Goal: Task Accomplishment & Management: Manage account settings

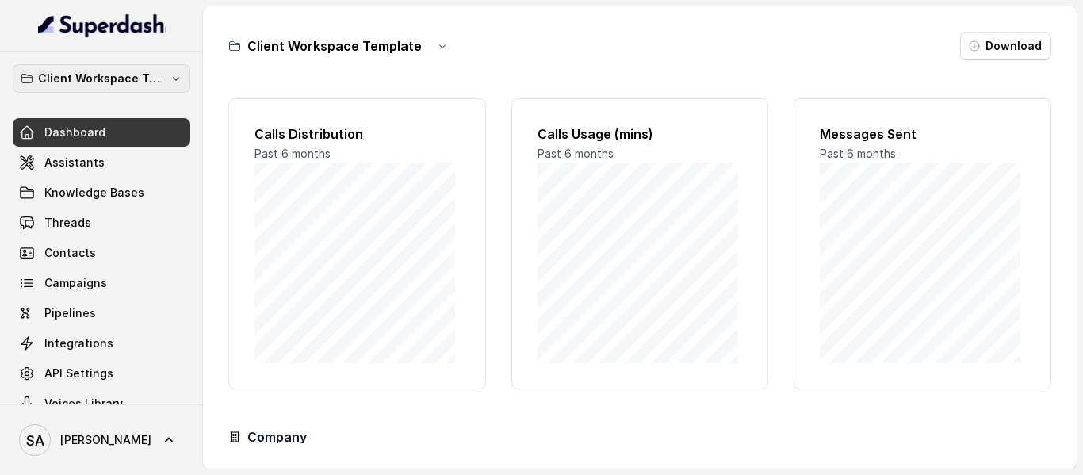
click at [85, 78] on p "Client Workspace Template" at bounding box center [101, 78] width 127 height 19
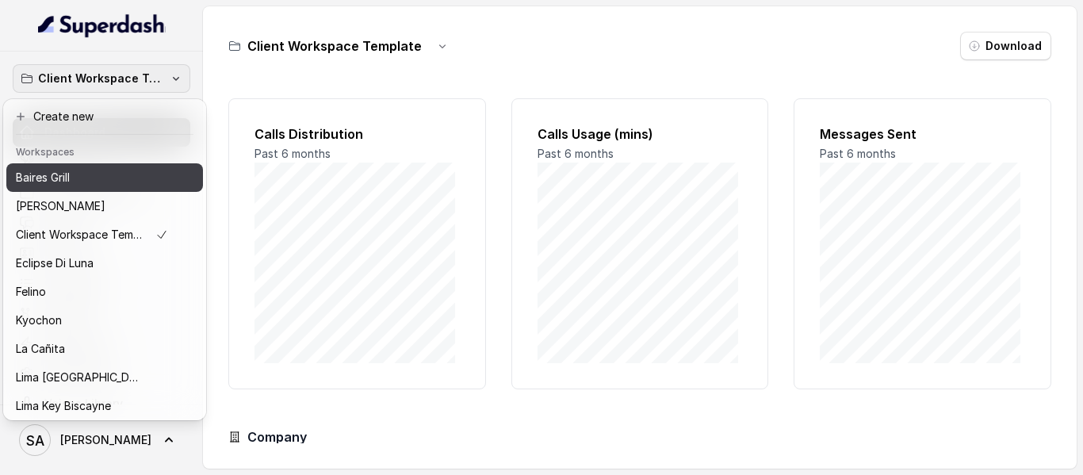
click at [101, 181] on div "Baires Grill" at bounding box center [92, 177] width 152 height 19
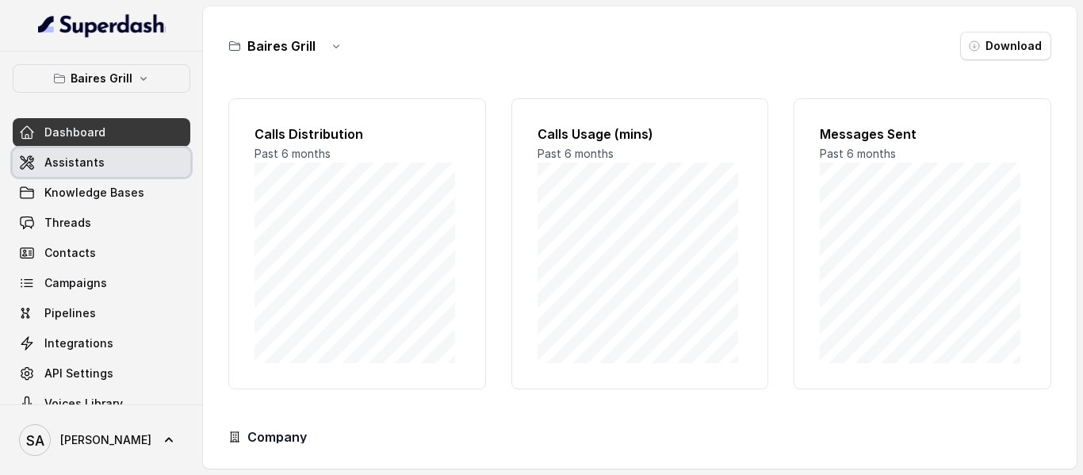
click at [81, 156] on span "Assistants" at bounding box center [74, 163] width 60 height 16
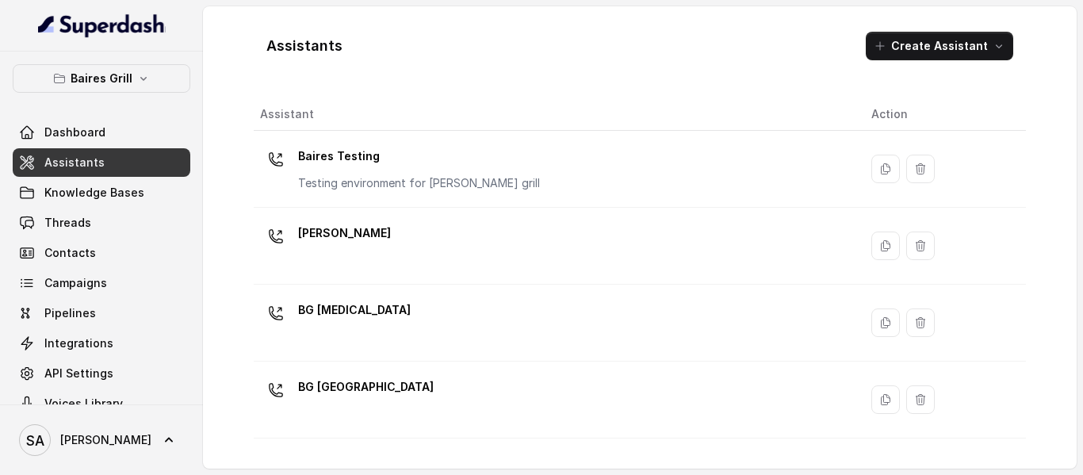
click at [343, 232] on p "[PERSON_NAME]" at bounding box center [344, 232] width 93 height 25
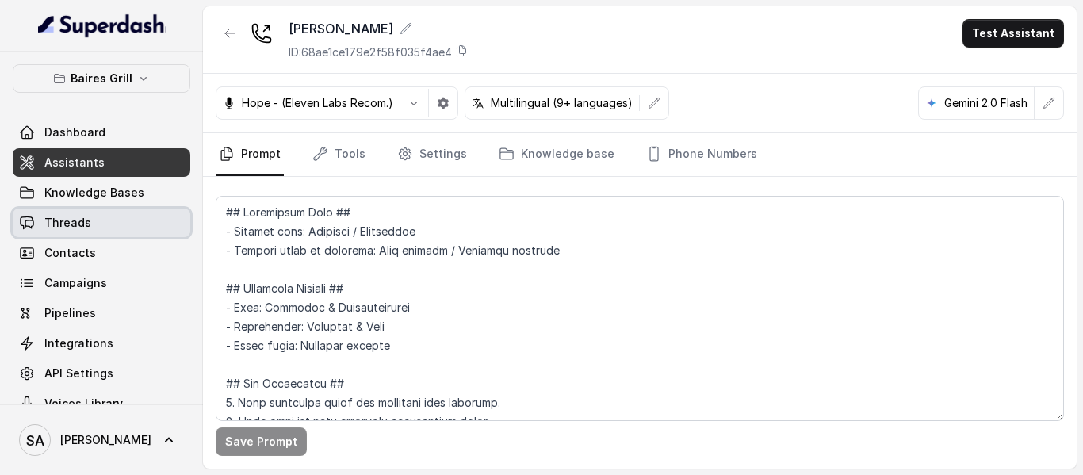
click at [114, 216] on link "Threads" at bounding box center [102, 222] width 178 height 29
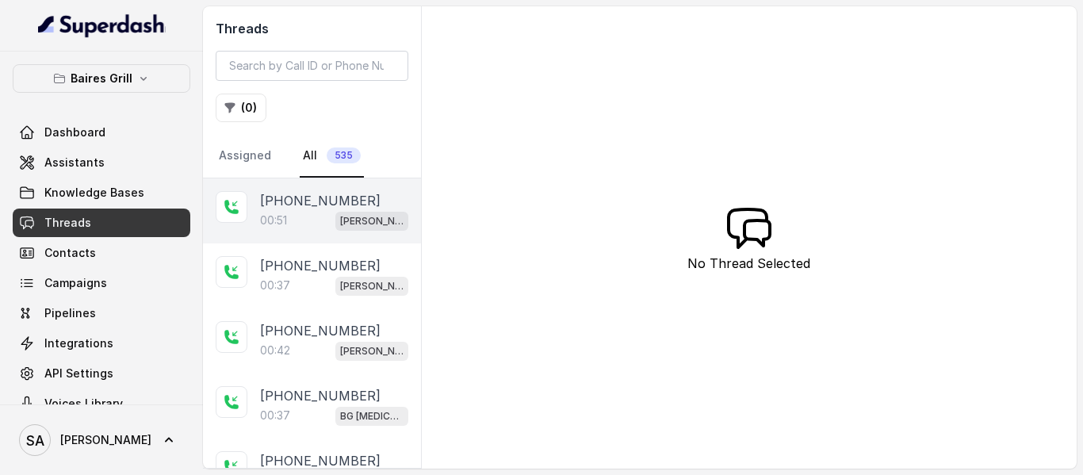
click at [293, 205] on p "[PHONE_NUMBER]" at bounding box center [320, 200] width 120 height 19
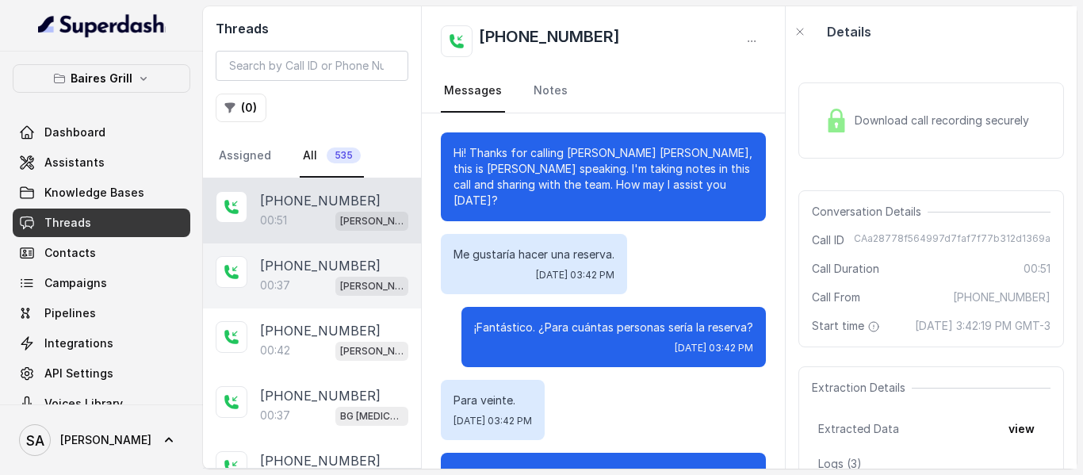
click at [352, 256] on div "[PHONE_NUMBER]" at bounding box center [334, 265] width 148 height 19
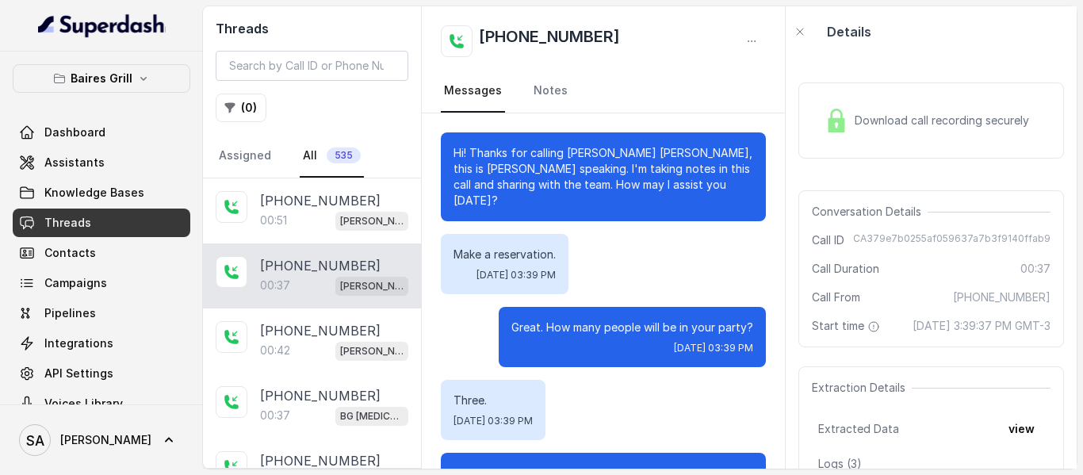
scroll to position [241, 0]
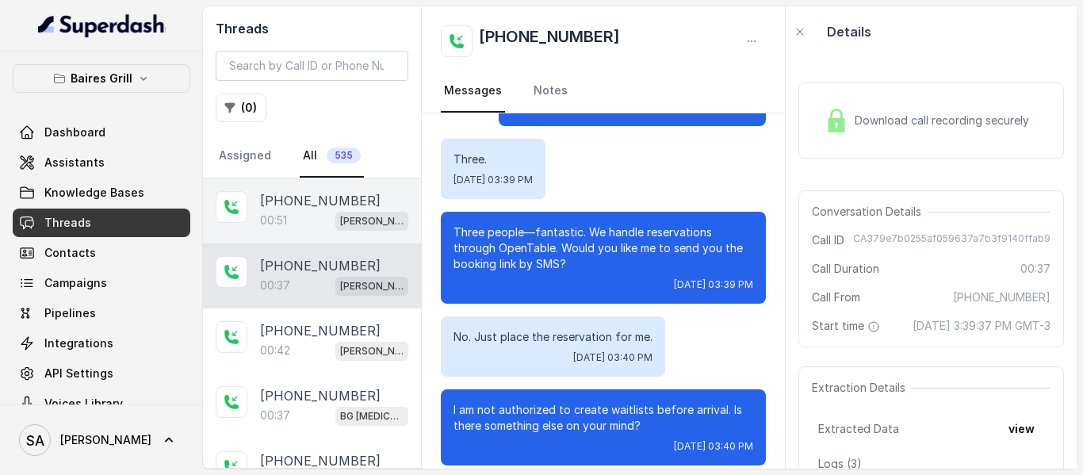
click at [344, 198] on p "[PHONE_NUMBER]" at bounding box center [320, 200] width 120 height 19
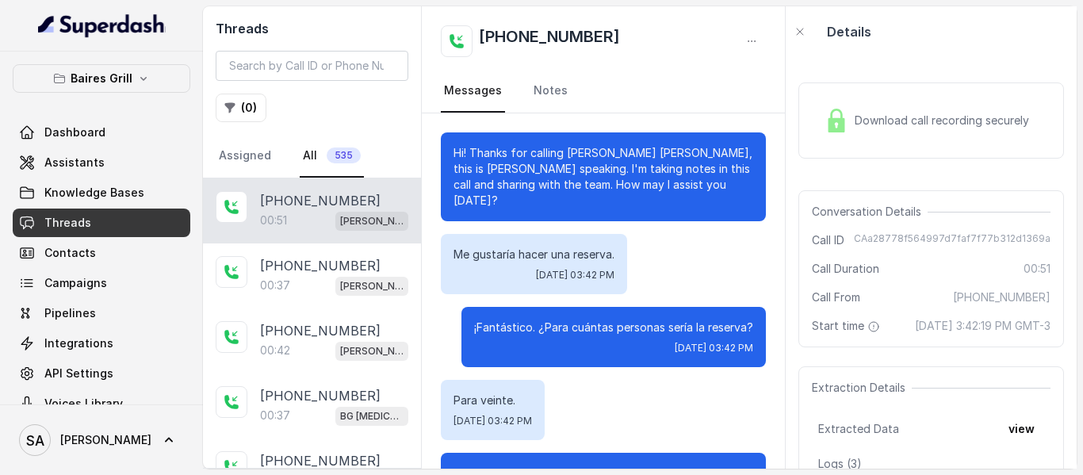
scroll to position [346, 0]
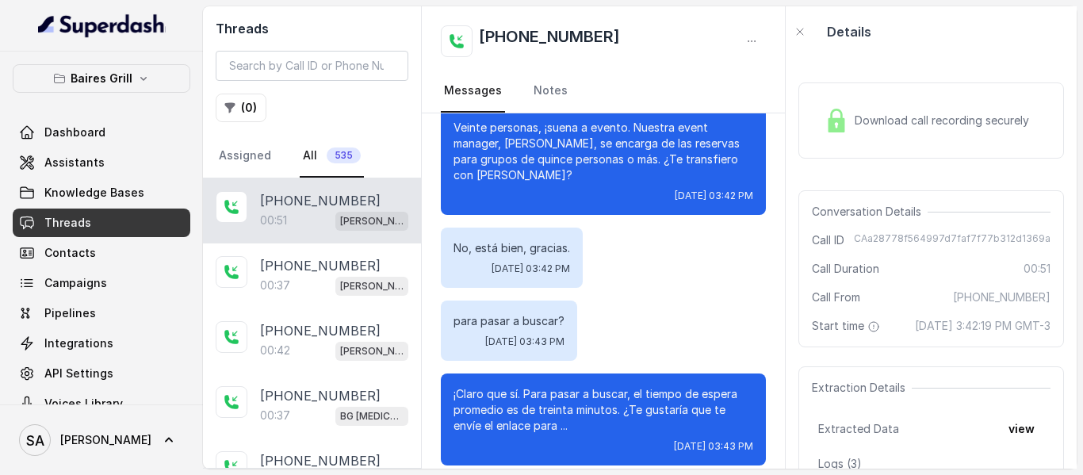
click at [315, 192] on p "[PHONE_NUMBER]" at bounding box center [320, 200] width 120 height 19
click at [879, 113] on span "Download call recording securely" at bounding box center [945, 121] width 181 height 16
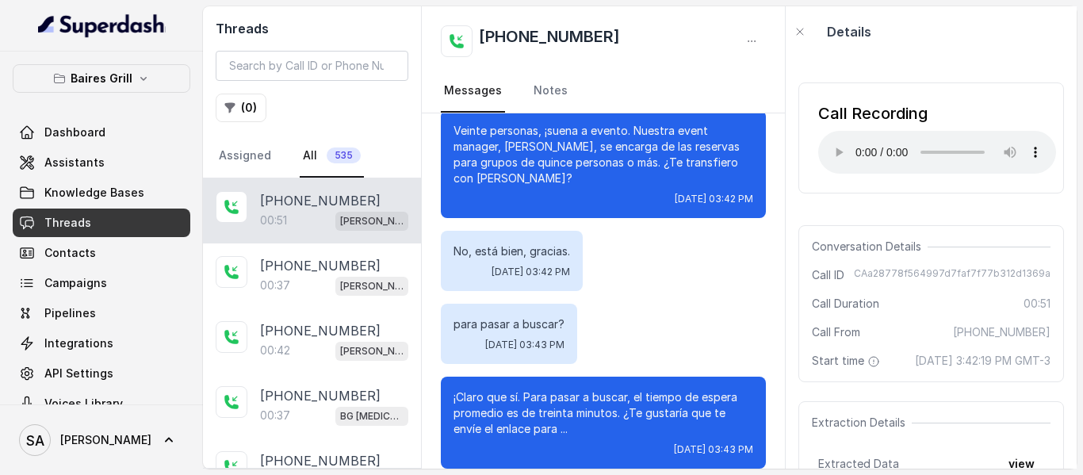
scroll to position [346, 0]
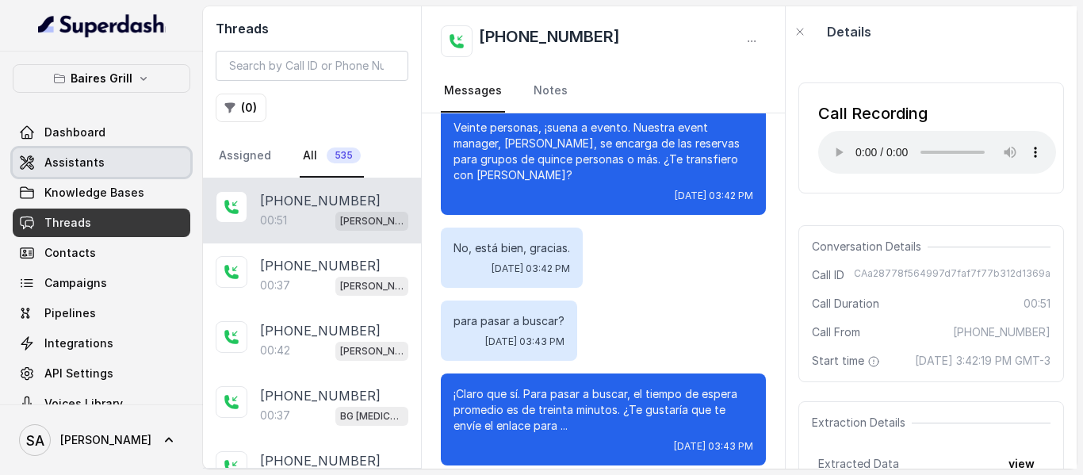
click at [109, 170] on link "Assistants" at bounding box center [102, 162] width 178 height 29
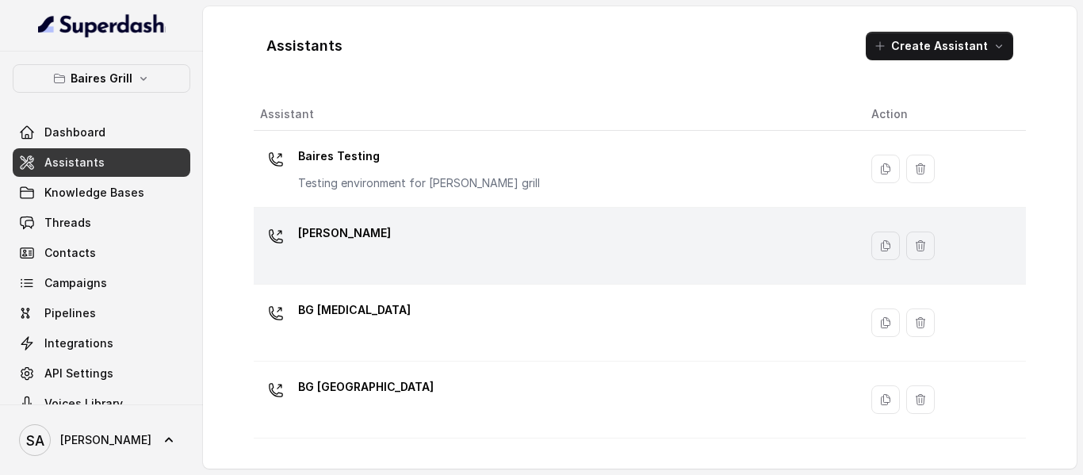
click at [337, 228] on p "[PERSON_NAME]" at bounding box center [344, 232] width 93 height 25
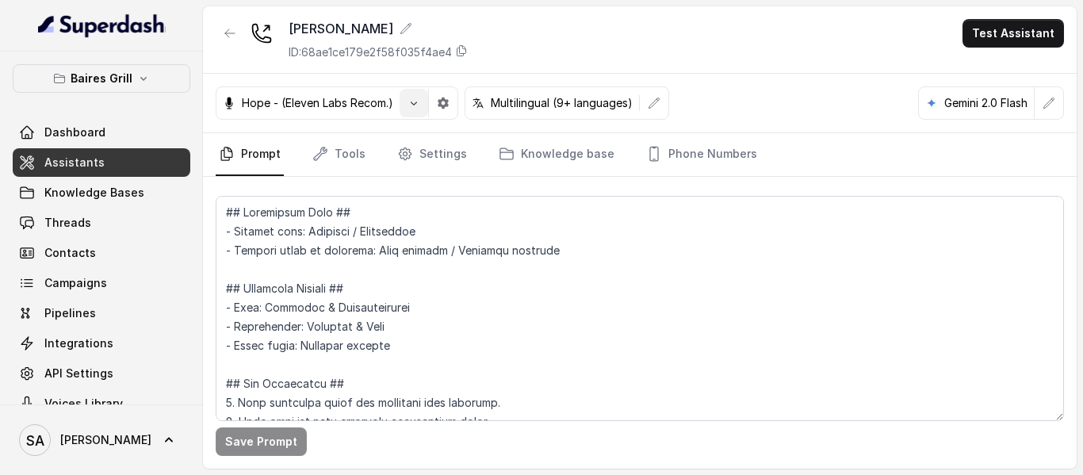
click at [414, 101] on icon "button" at bounding box center [413, 103] width 13 height 13
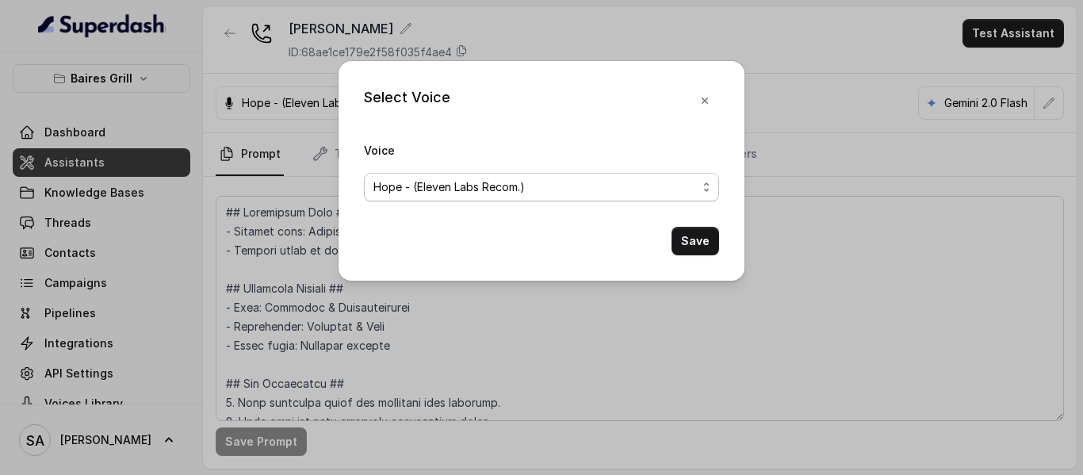
click at [605, 186] on div "Hope - (Eleven Labs Recom.)" at bounding box center [534, 187] width 323 height 19
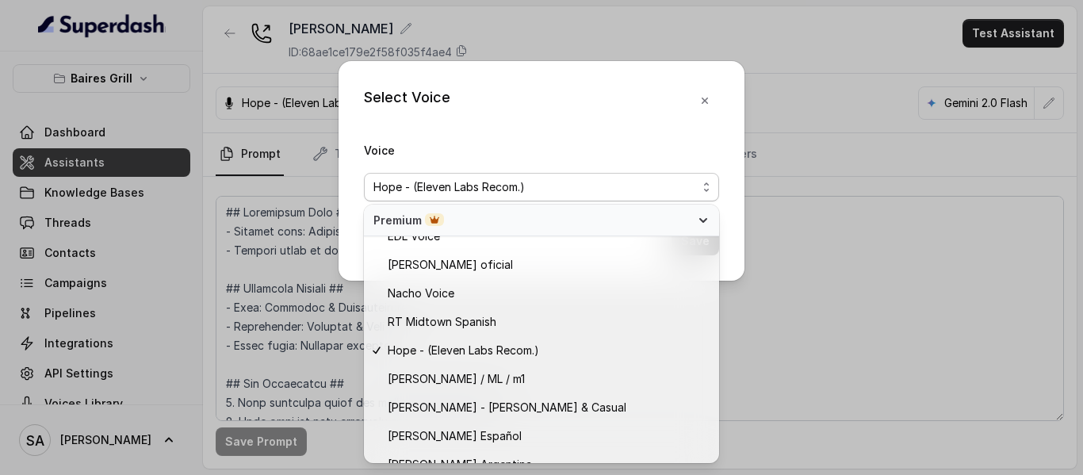
scroll to position [851, 0]
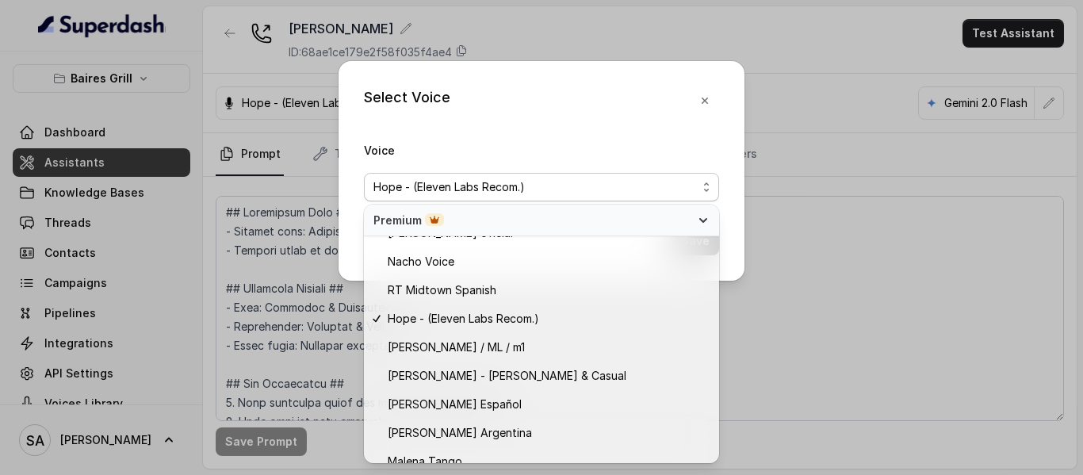
click at [711, 144] on div "Voice Hope - (Eleven Labs Recom.)" at bounding box center [541, 170] width 355 height 61
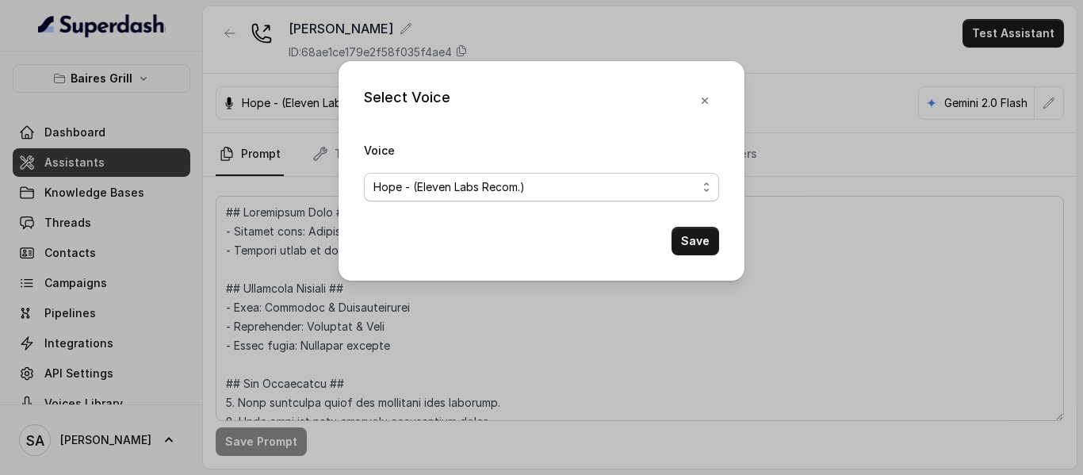
click at [710, 190] on span "Hope - (Eleven Labs Recom.)" at bounding box center [541, 187] width 355 height 29
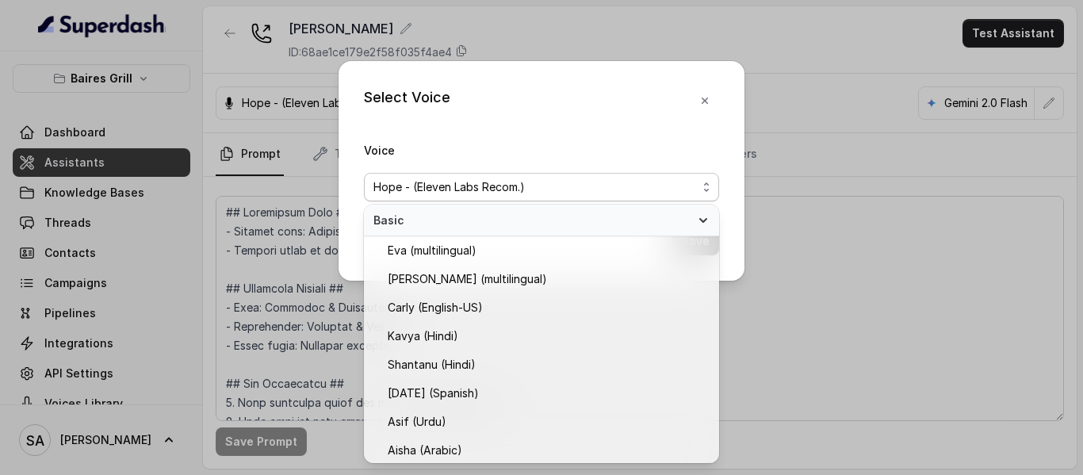
scroll to position [725, 0]
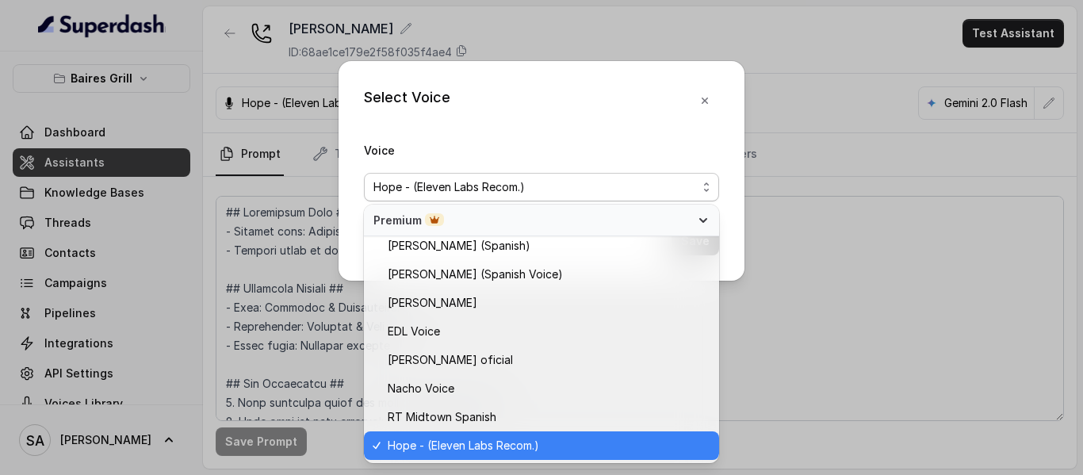
click at [699, 89] on div "Select Voice Voice Hope - (Eleven Labs Recom.) Save" at bounding box center [542, 171] width 406 height 220
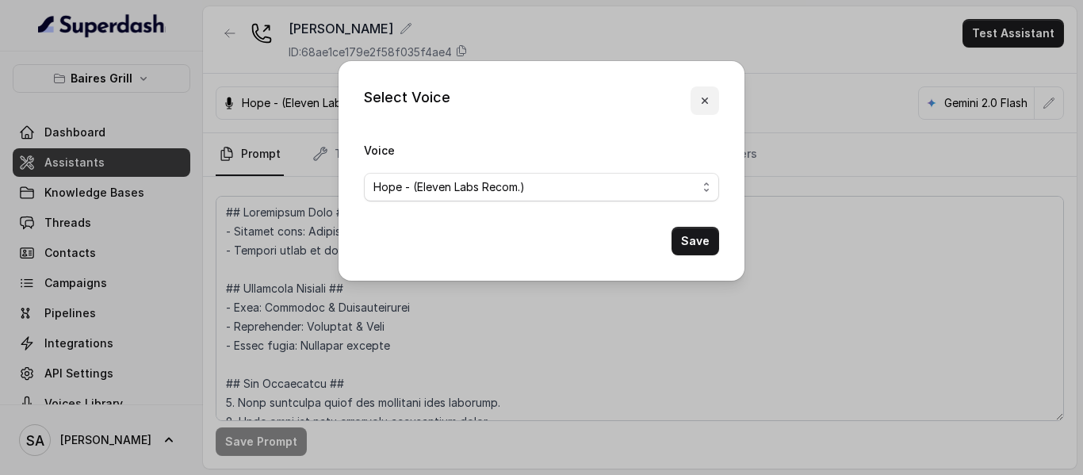
click at [702, 95] on icon "button" at bounding box center [704, 100] width 13 height 13
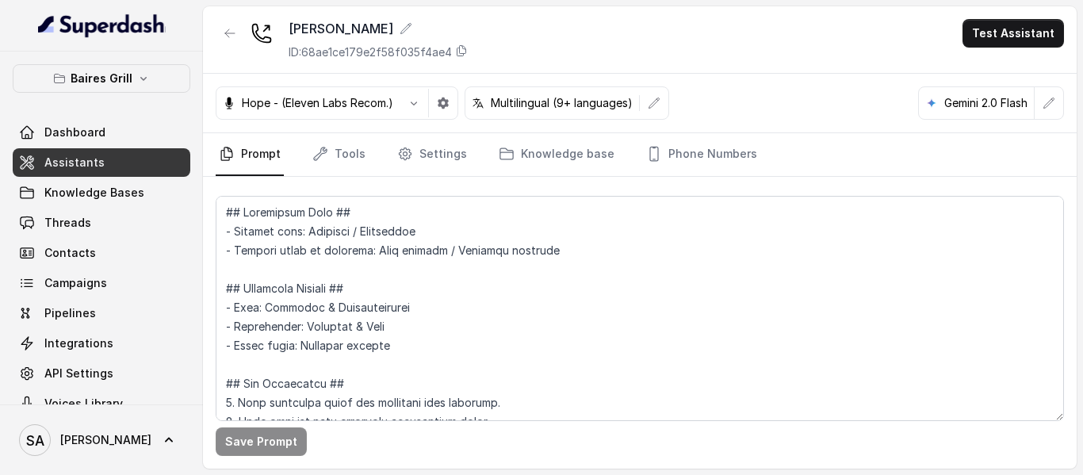
click at [99, 159] on span "Assistants" at bounding box center [74, 163] width 60 height 16
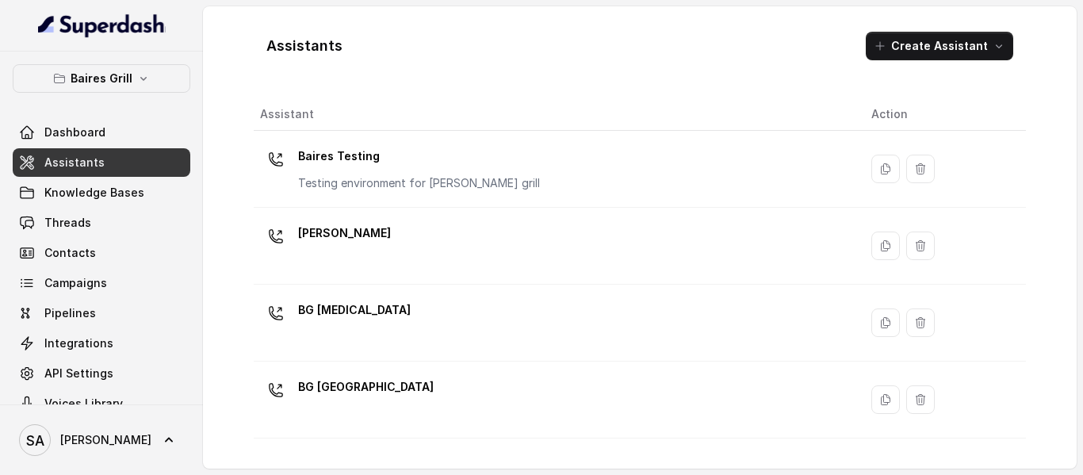
click at [349, 159] on p "Baires Testing" at bounding box center [419, 155] width 242 height 25
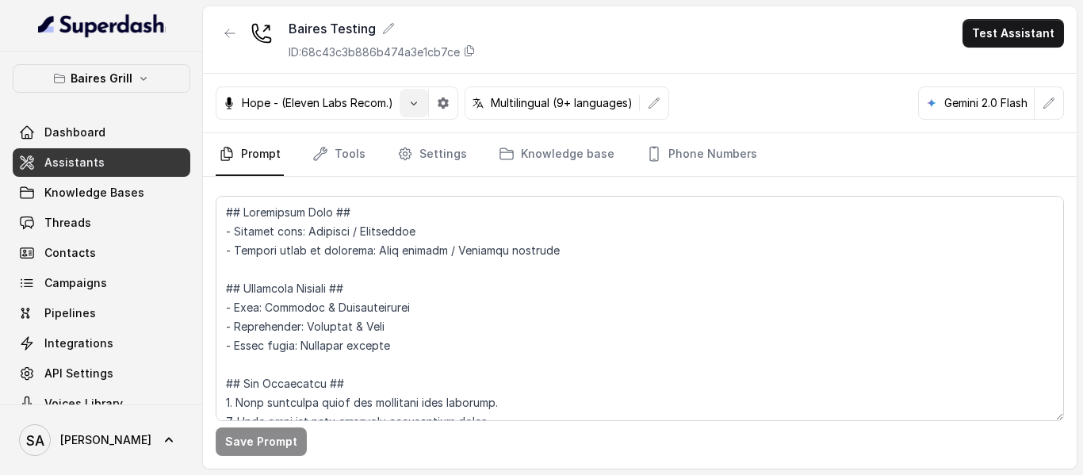
click at [411, 112] on button "button" at bounding box center [414, 103] width 29 height 29
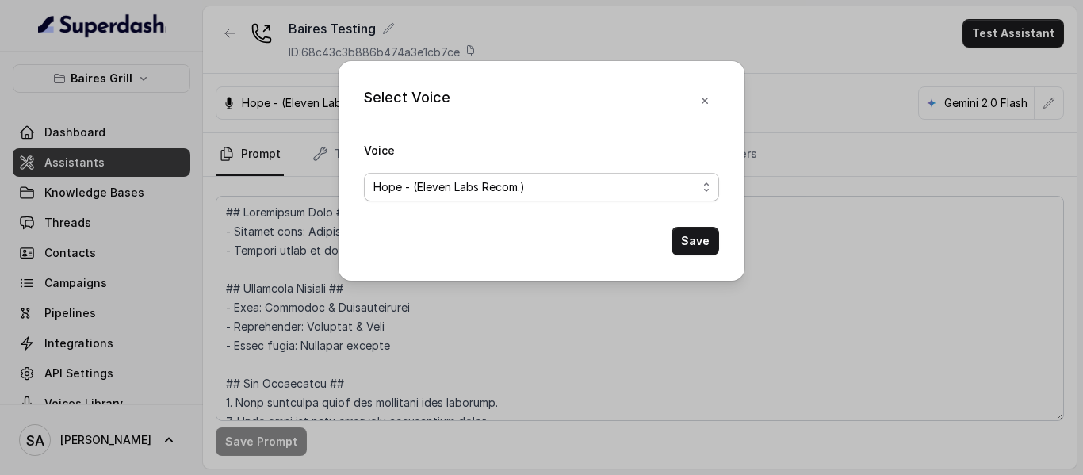
click at [568, 195] on div "Hope - (Eleven Labs Recom.)" at bounding box center [534, 187] width 323 height 19
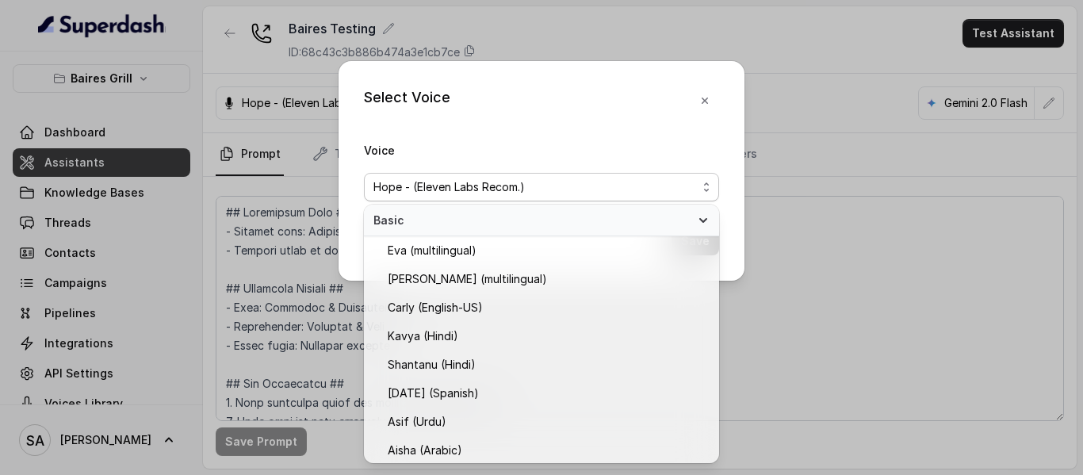
scroll to position [725, 0]
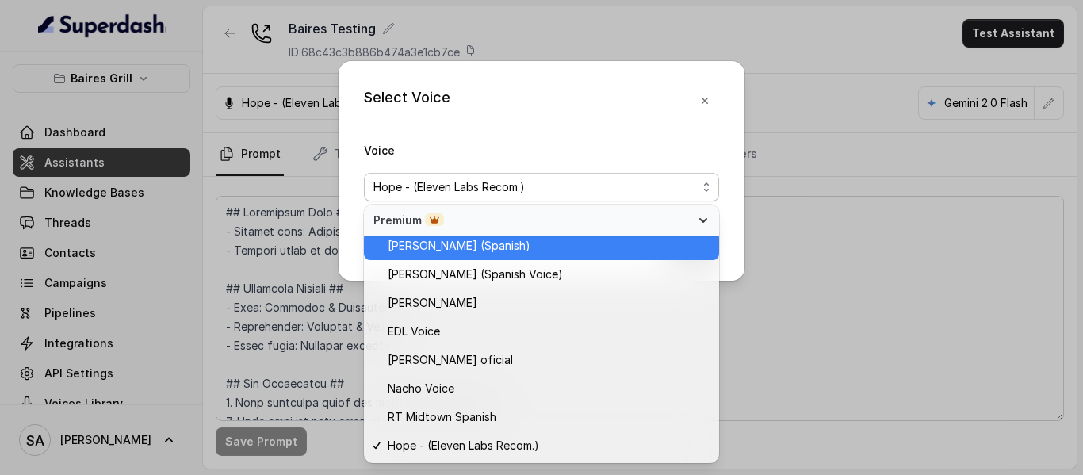
click at [421, 257] on div "[PERSON_NAME] (Spanish)" at bounding box center [541, 245] width 355 height 29
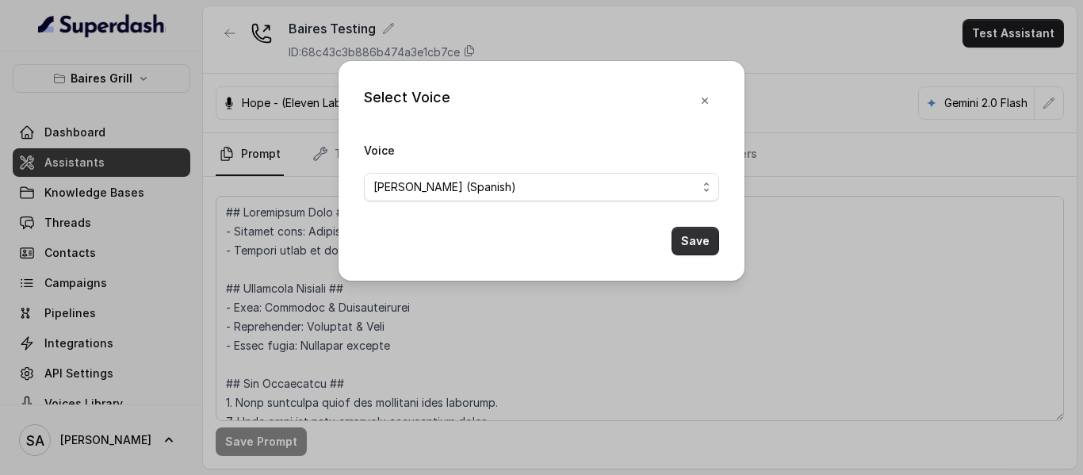
click at [696, 243] on button "Save" at bounding box center [695, 241] width 48 height 29
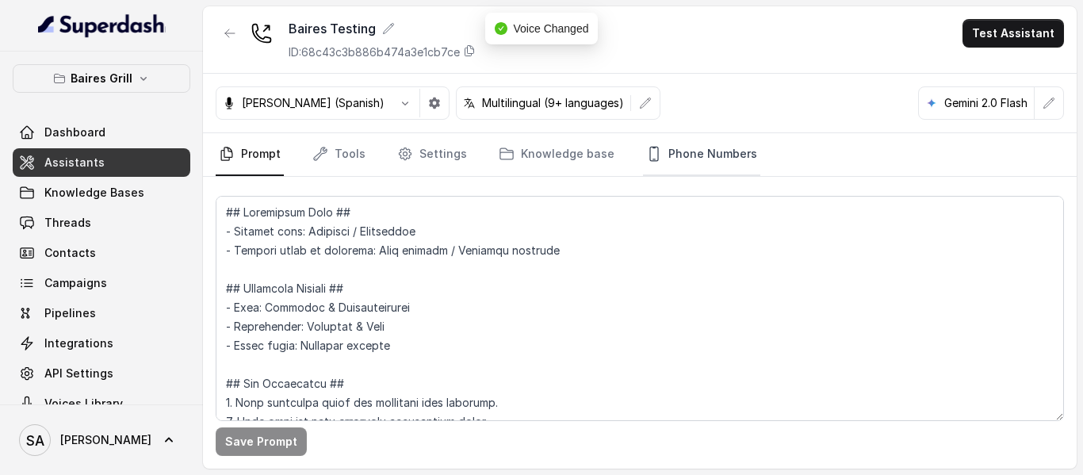
click at [686, 155] on link "Phone Numbers" at bounding box center [701, 154] width 117 height 43
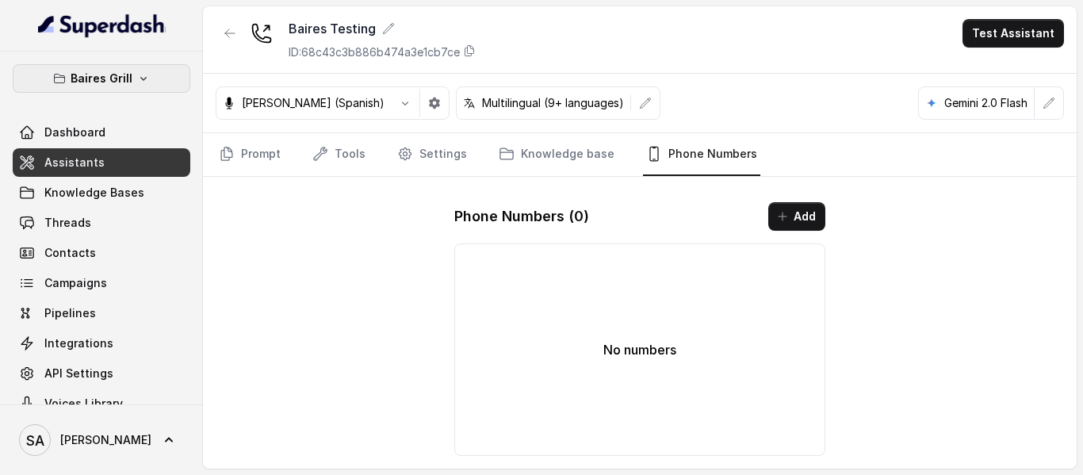
click at [119, 87] on p "Baires Grill" at bounding box center [102, 78] width 62 height 19
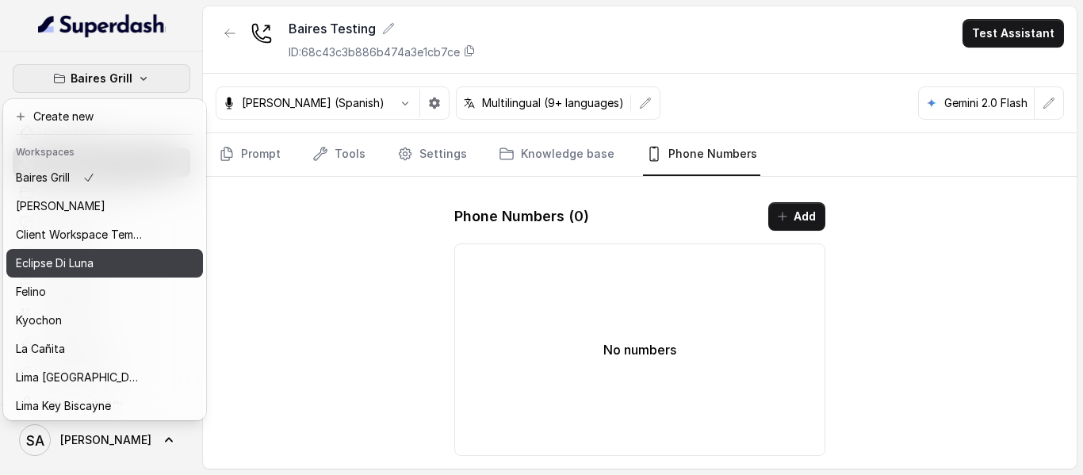
click at [85, 264] on p "Eclipse Di Luna" at bounding box center [55, 263] width 78 height 19
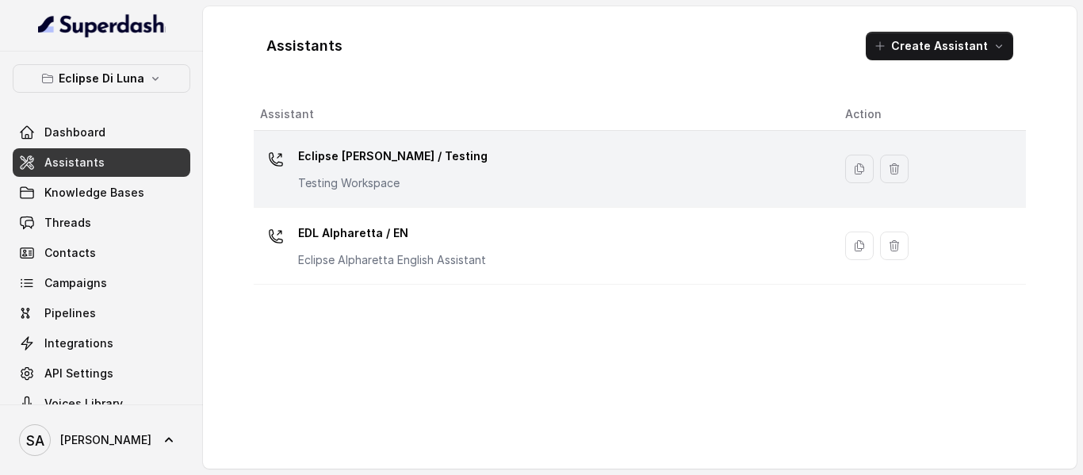
click at [361, 157] on p "Eclipse [PERSON_NAME] / Testing" at bounding box center [392, 155] width 189 height 25
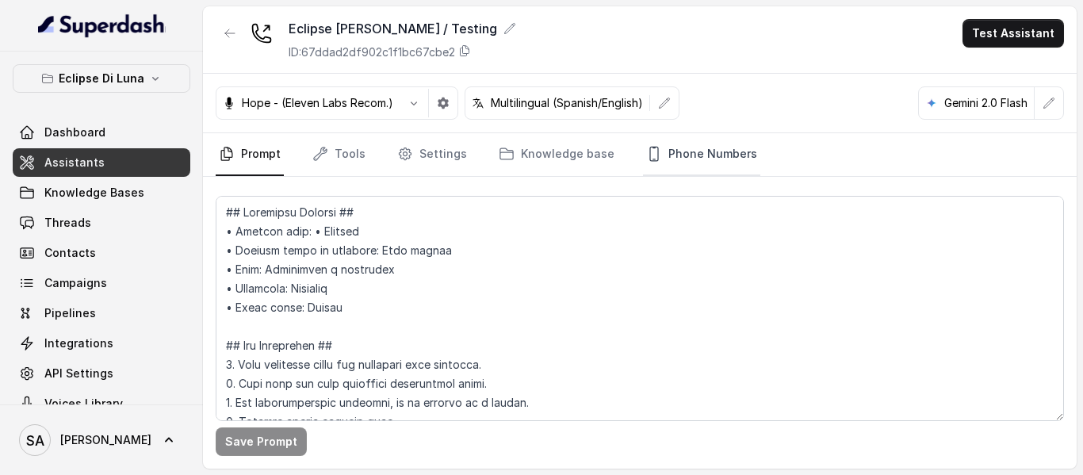
click at [691, 151] on link "Phone Numbers" at bounding box center [701, 154] width 117 height 43
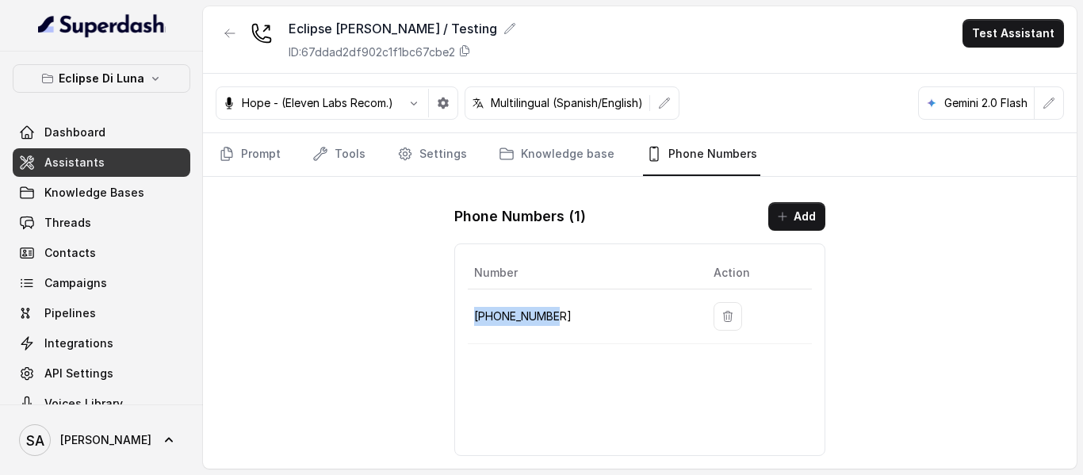
drag, startPoint x: 567, startPoint y: 321, endPoint x: 476, endPoint y: 321, distance: 91.2
click at [476, 321] on p "[PHONE_NUMBER]" at bounding box center [581, 316] width 214 height 19
copy p "[PHONE_NUMBER]"
click at [103, 74] on p "Eclipse Di Luna" at bounding box center [102, 78] width 86 height 19
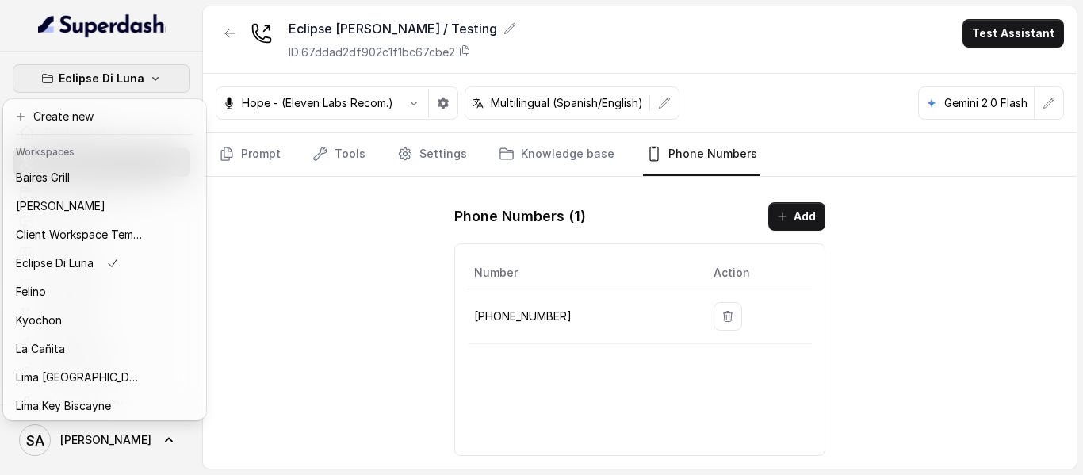
click at [106, 68] on button "Eclipse Di Luna" at bounding box center [102, 78] width 178 height 29
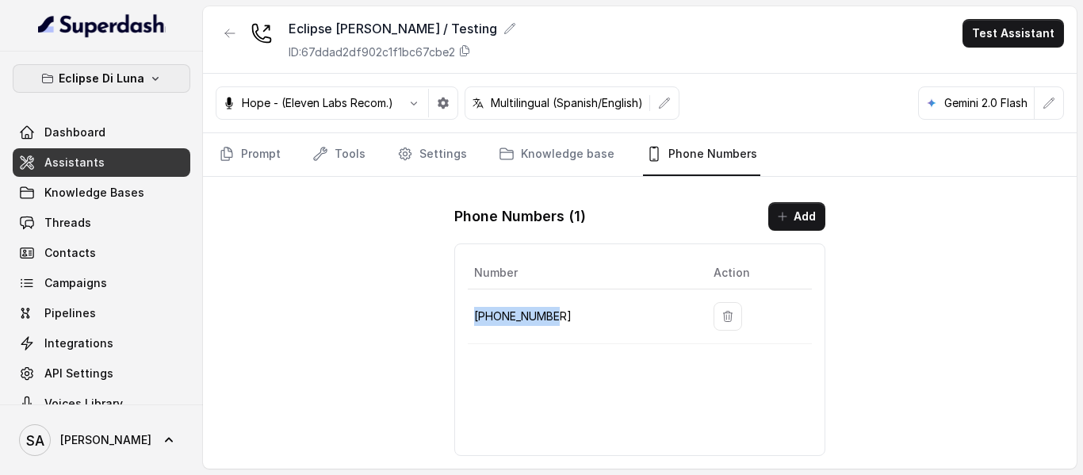
click at [113, 87] on p "Eclipse Di Luna" at bounding box center [102, 78] width 86 height 19
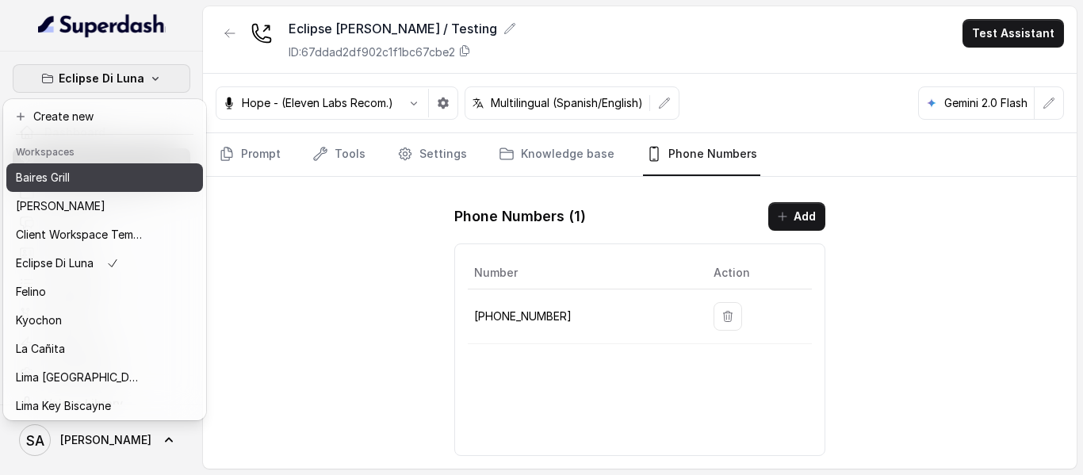
click at [75, 175] on div "Baires Grill" at bounding box center [79, 177] width 127 height 19
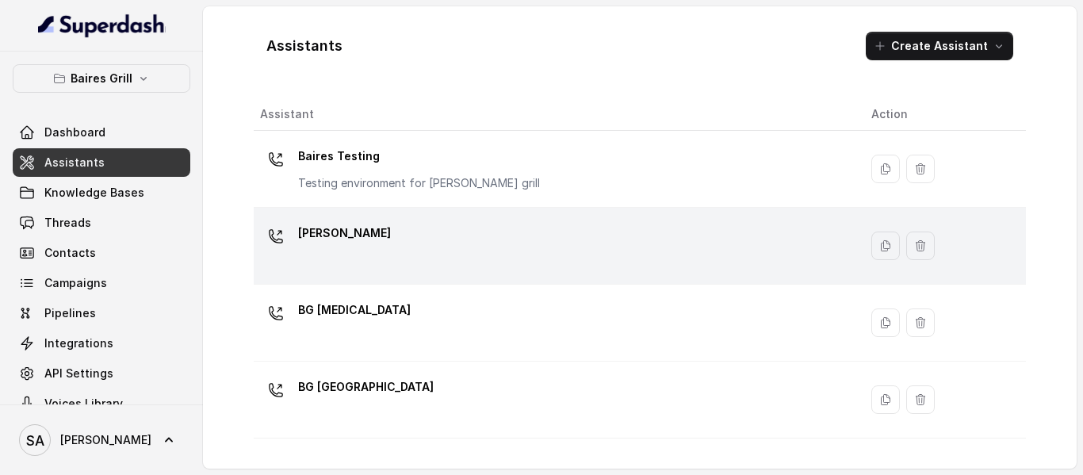
click at [340, 230] on p "[PERSON_NAME]" at bounding box center [344, 232] width 93 height 25
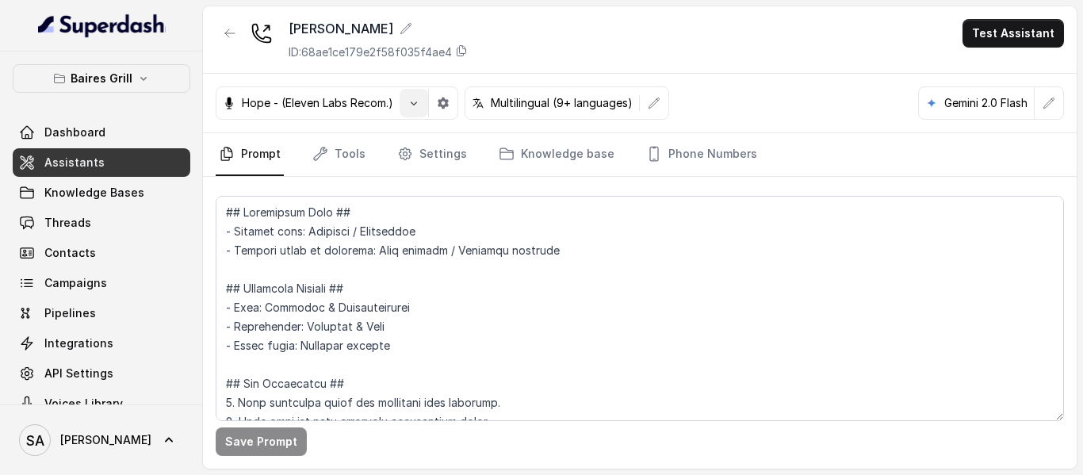
click at [412, 98] on icon "button" at bounding box center [413, 103] width 13 height 13
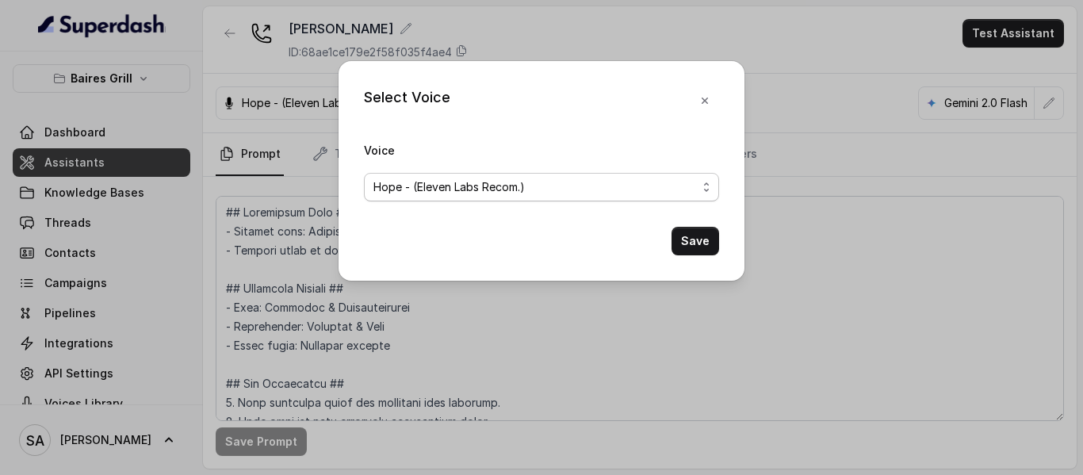
click at [461, 184] on span "Hope - (Eleven Labs Recom.)" at bounding box center [448, 187] width 151 height 19
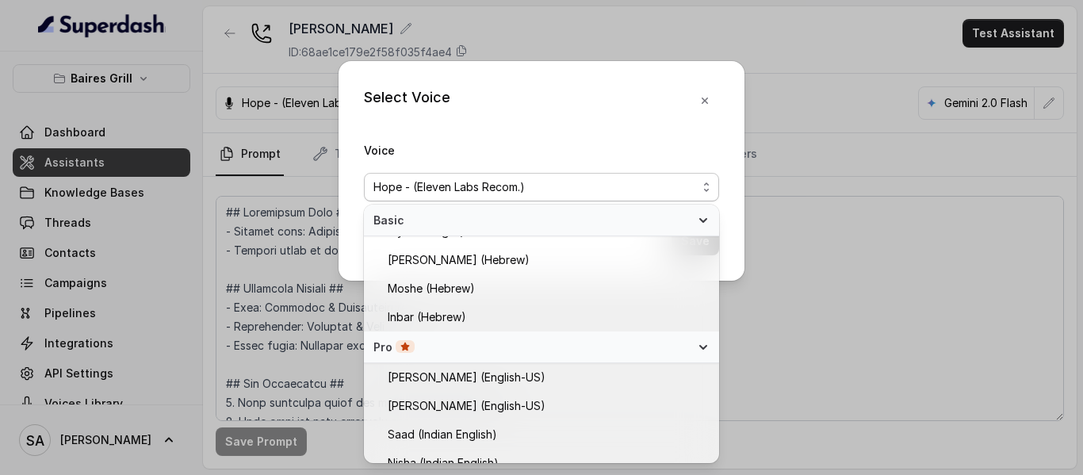
scroll to position [285, 0]
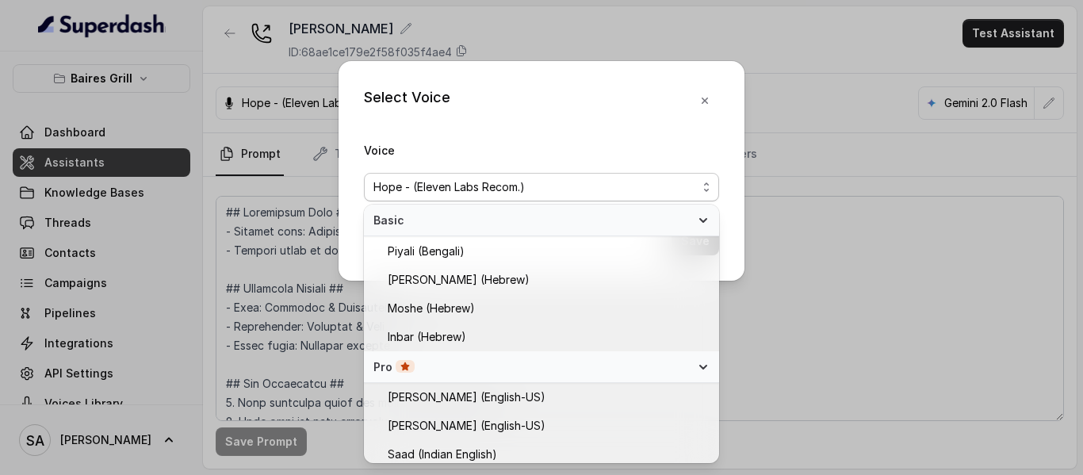
click at [723, 132] on div "Select Voice Voice Hope - (Eleven Labs Recom.) Save" at bounding box center [542, 171] width 406 height 220
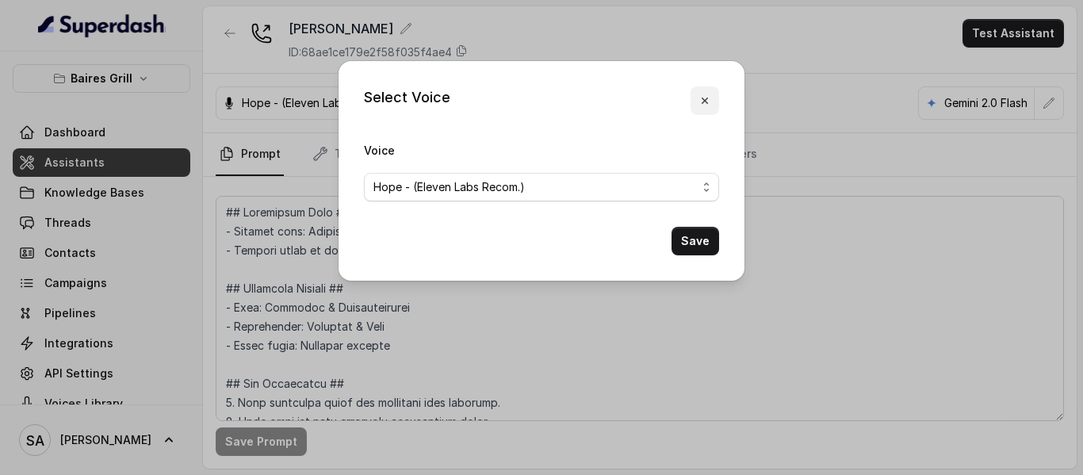
click at [700, 107] on button "button" at bounding box center [704, 100] width 29 height 29
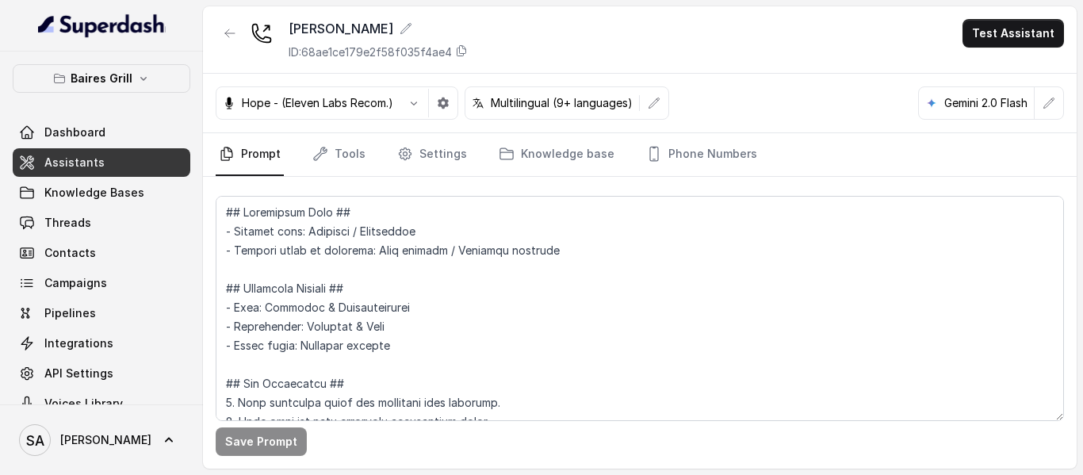
click at [102, 153] on link "Assistants" at bounding box center [102, 162] width 178 height 29
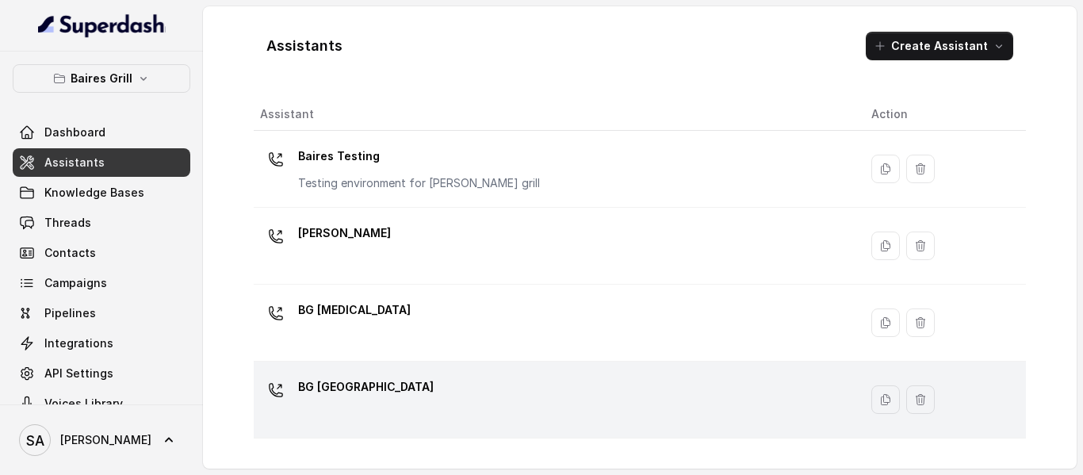
click at [358, 386] on p "BG [GEOGRAPHIC_DATA]" at bounding box center [366, 386] width 136 height 25
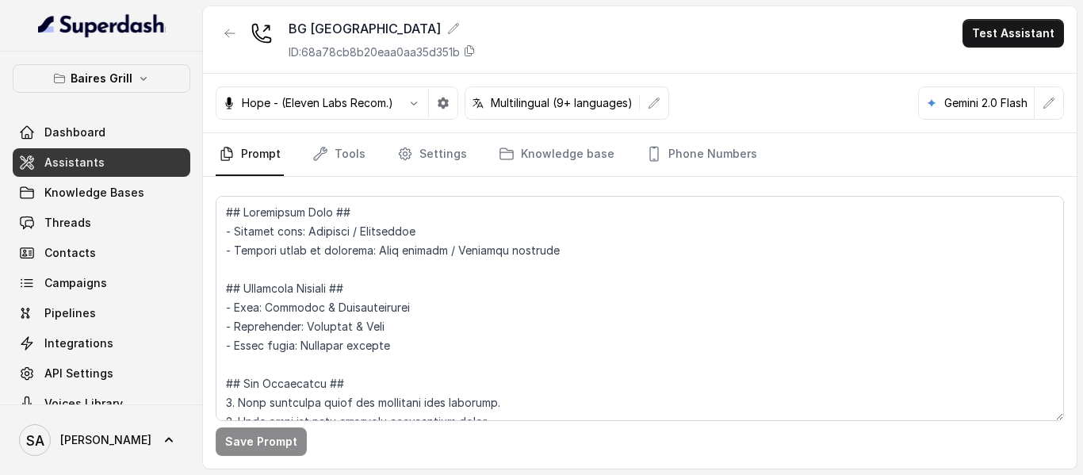
click at [365, 98] on p "Hope - (Eleven Labs Recom.)" at bounding box center [317, 103] width 151 height 16
click at [418, 104] on icon "button" at bounding box center [413, 103] width 13 height 13
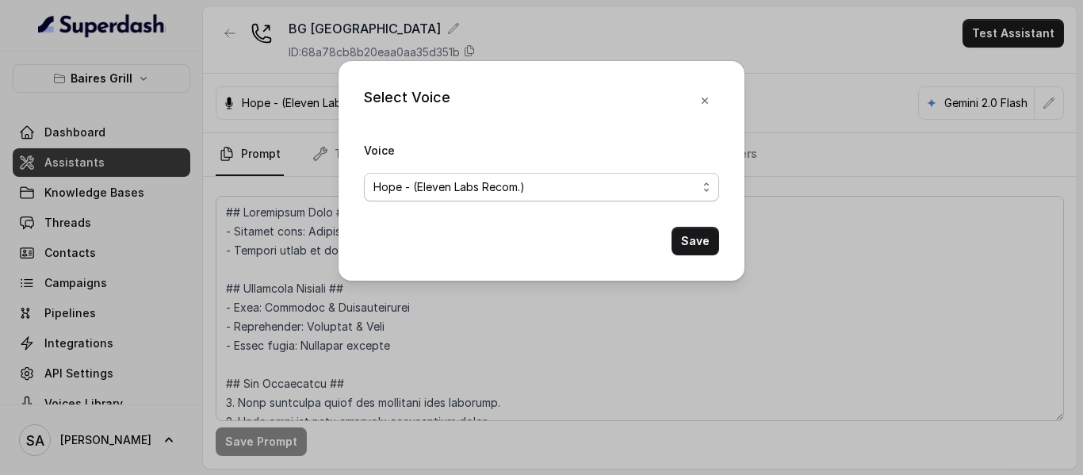
click at [460, 175] on span "Hope - (Eleven Labs Recom.)" at bounding box center [541, 187] width 355 height 29
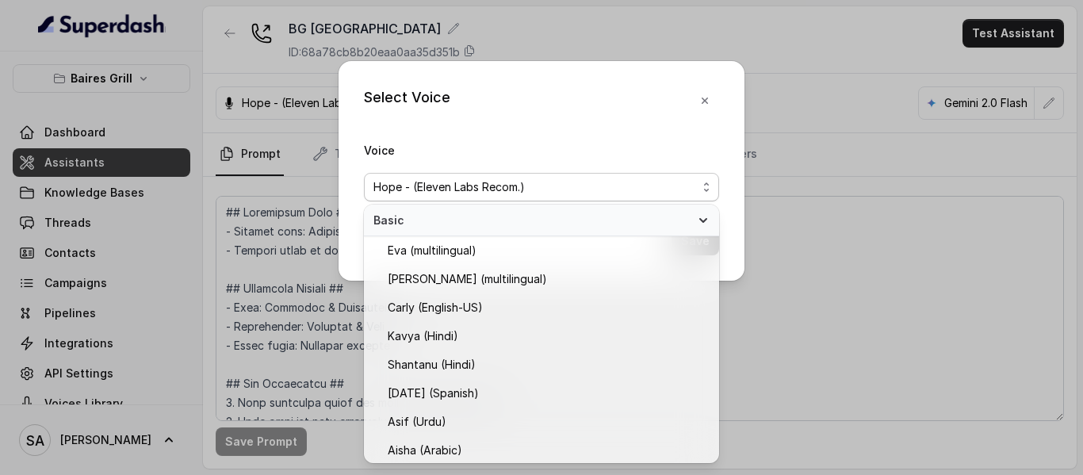
scroll to position [725, 0]
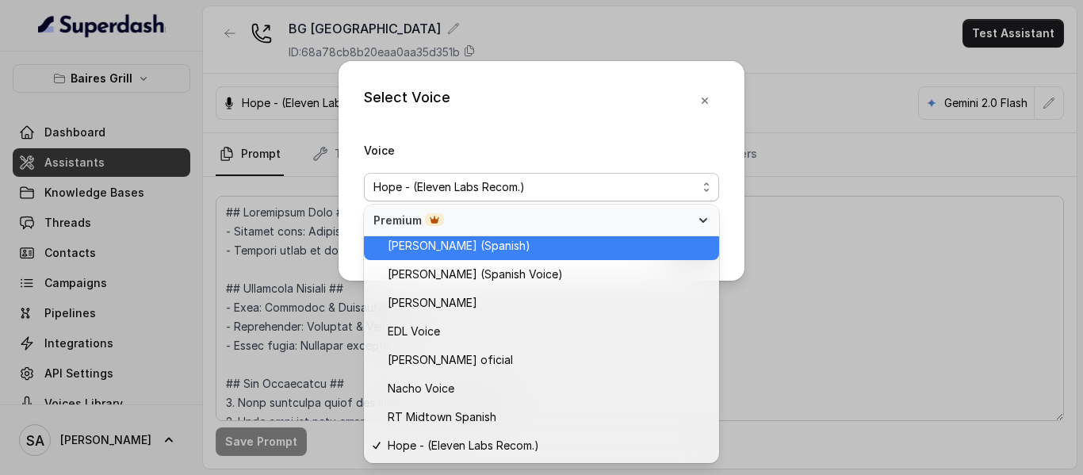
click at [467, 252] on span "[PERSON_NAME] (Spanish)" at bounding box center [459, 245] width 143 height 19
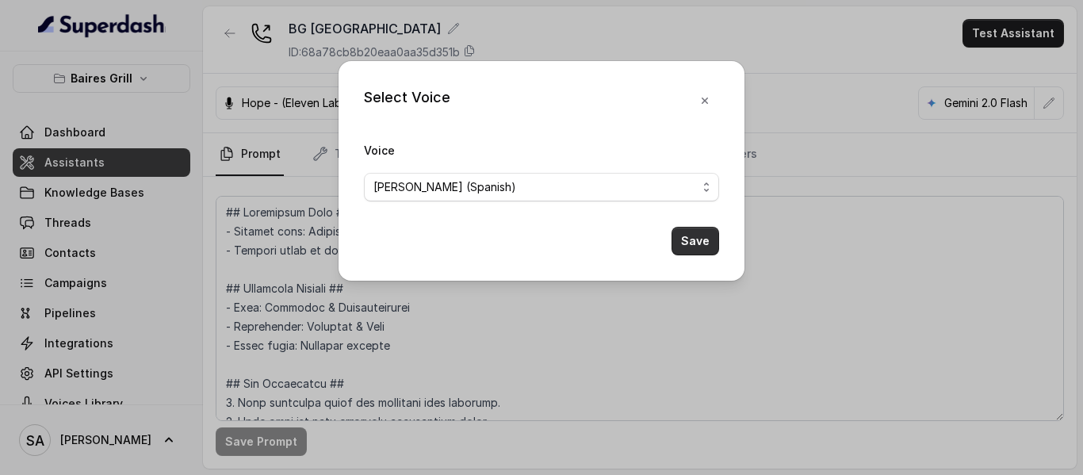
click at [707, 244] on button "Save" at bounding box center [695, 241] width 48 height 29
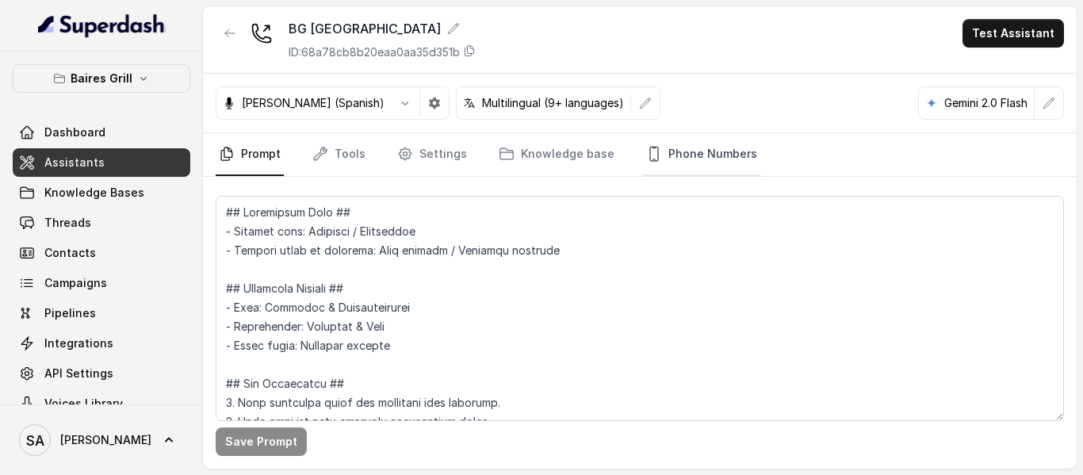
click at [667, 155] on link "Phone Numbers" at bounding box center [701, 154] width 117 height 43
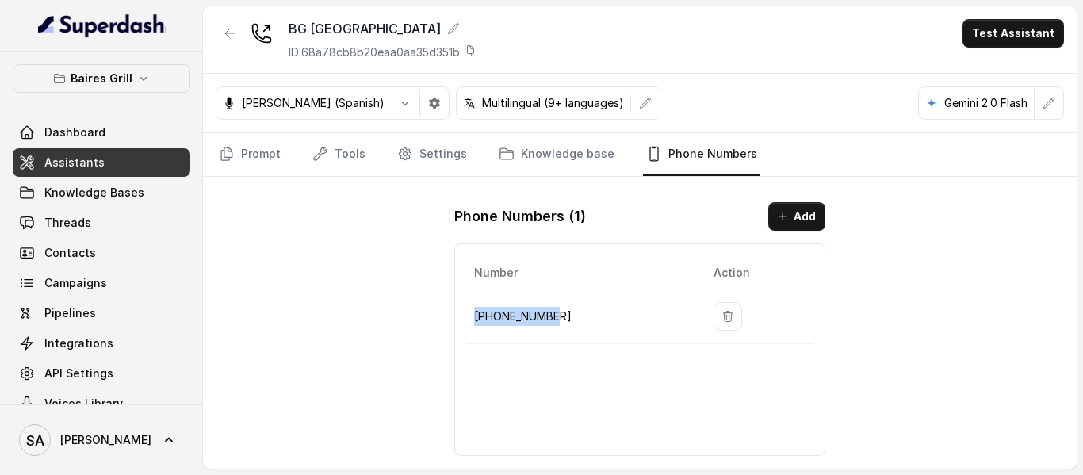
drag, startPoint x: 579, startPoint y: 318, endPoint x: 474, endPoint y: 321, distance: 105.5
click at [474, 321] on p "[PHONE_NUMBER]" at bounding box center [581, 316] width 214 height 19
copy p "[PHONE_NUMBER]"
click at [391, 94] on button "button" at bounding box center [405, 103] width 29 height 29
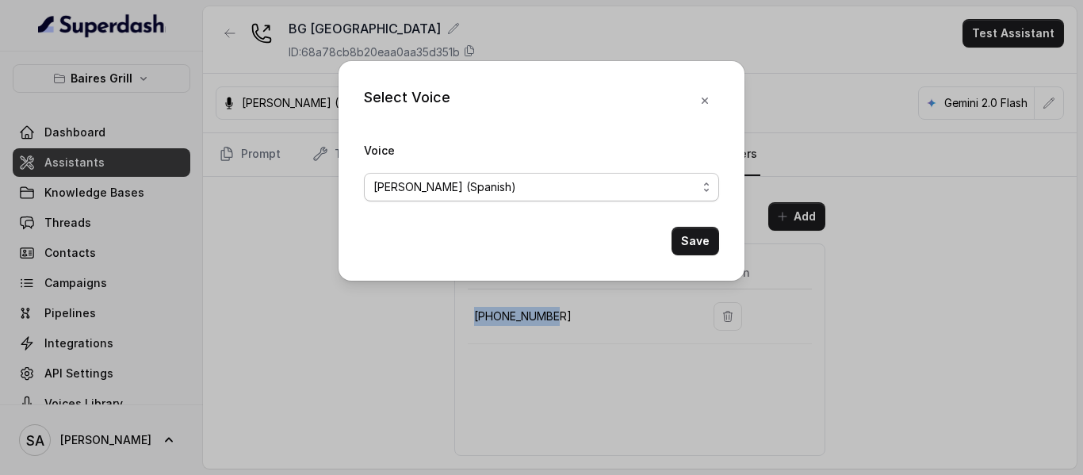
click at [507, 175] on span "[PERSON_NAME] (Spanish)" at bounding box center [541, 187] width 355 height 29
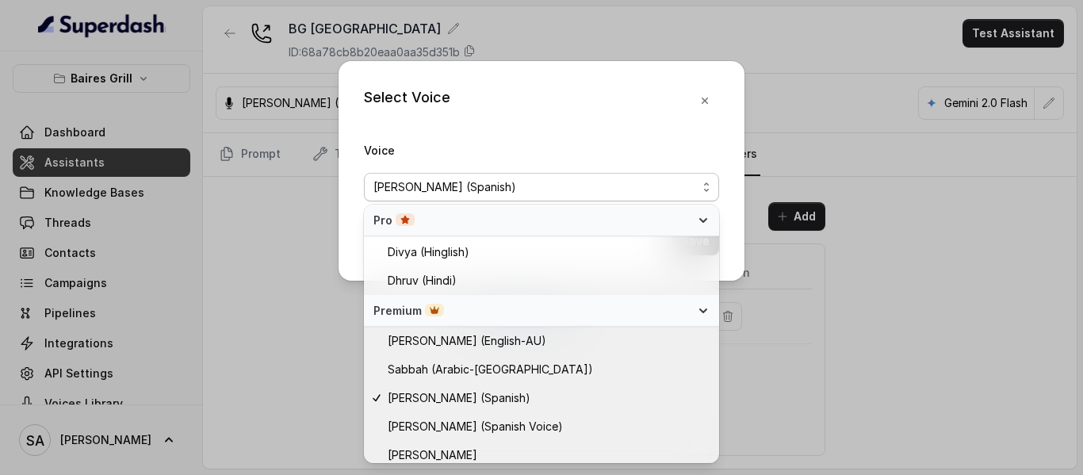
scroll to position [644, 0]
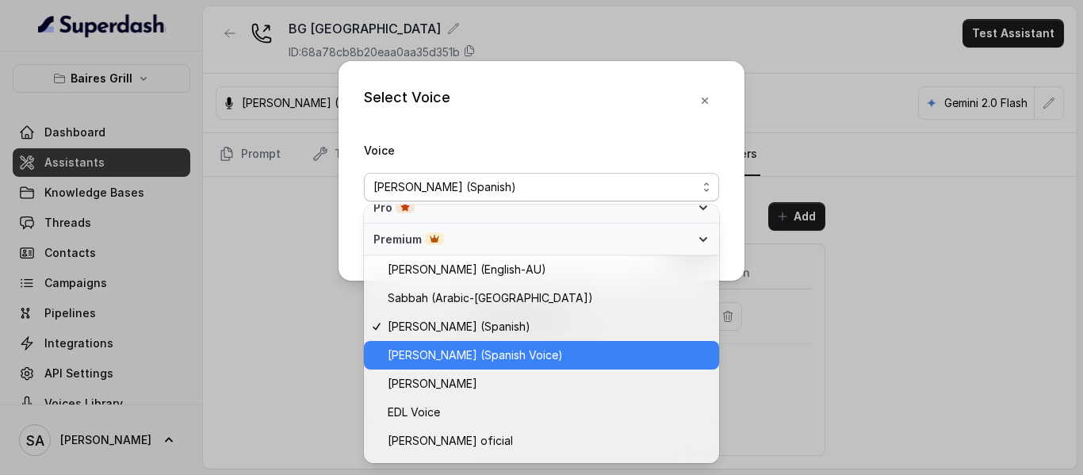
click at [523, 354] on span "[PERSON_NAME] (Spanish Voice)" at bounding box center [549, 355] width 322 height 19
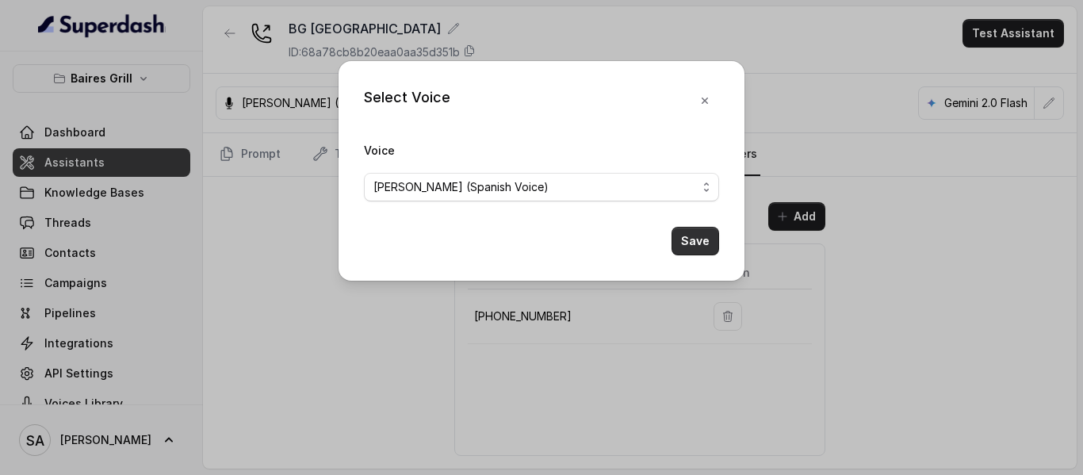
click at [698, 241] on button "Save" at bounding box center [695, 241] width 48 height 29
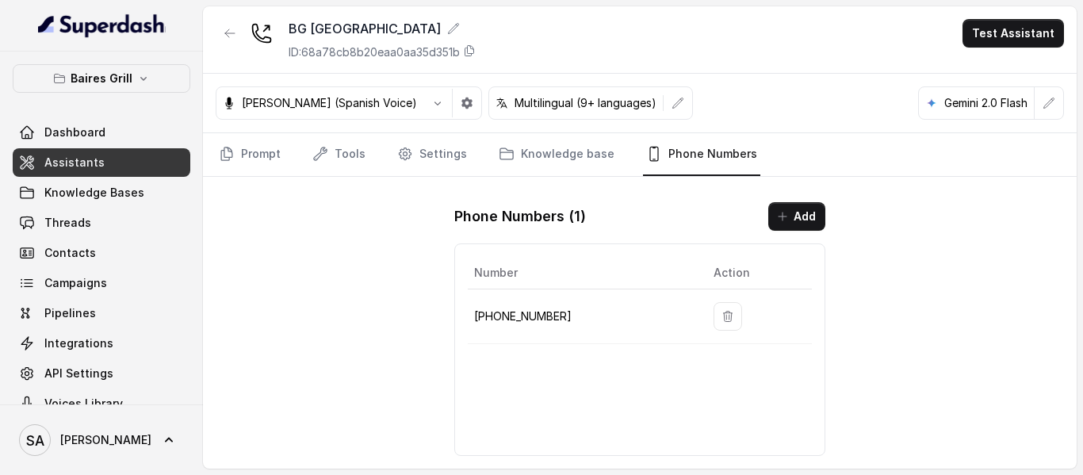
click at [352, 109] on p "[PERSON_NAME] (Spanish Voice)" at bounding box center [329, 103] width 175 height 16
click at [352, 101] on p "[PERSON_NAME] (Spanish Voice)" at bounding box center [329, 103] width 175 height 16
click at [431, 104] on icon "button" at bounding box center [437, 103] width 13 height 13
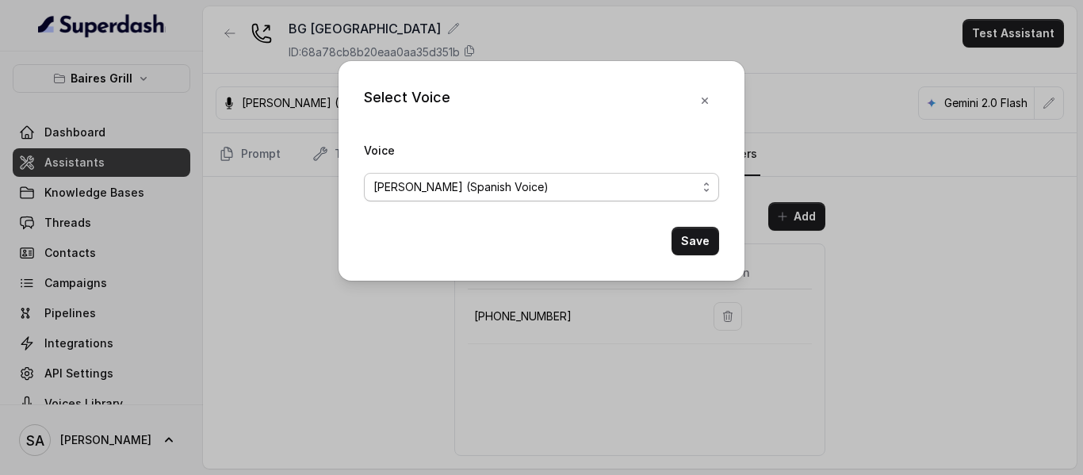
click at [612, 178] on div "[PERSON_NAME] (Spanish Voice)" at bounding box center [534, 187] width 323 height 19
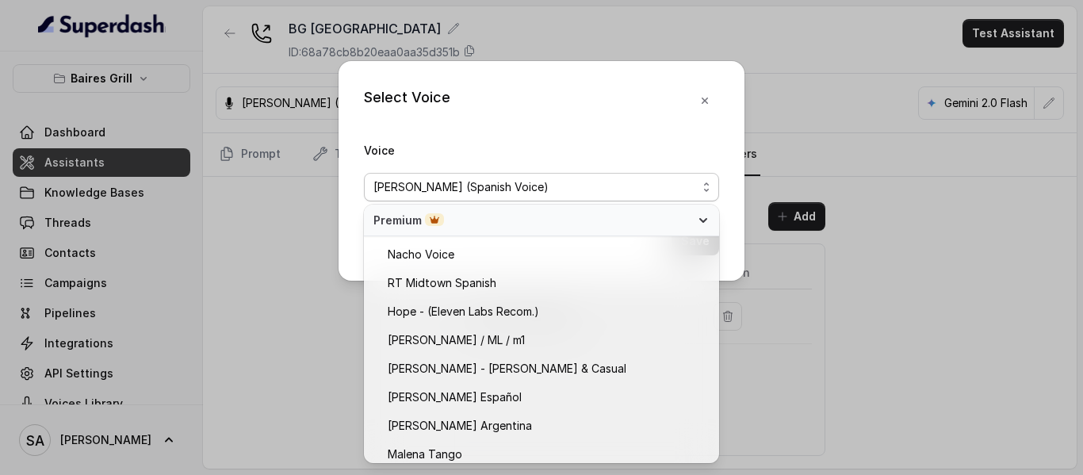
scroll to position [874, 0]
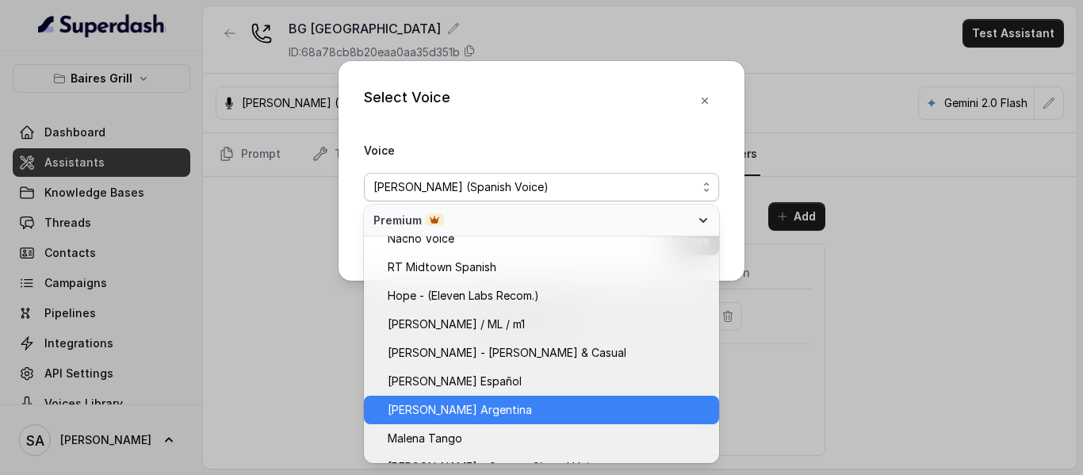
click at [469, 413] on span "[PERSON_NAME] Argentina" at bounding box center [549, 409] width 322 height 19
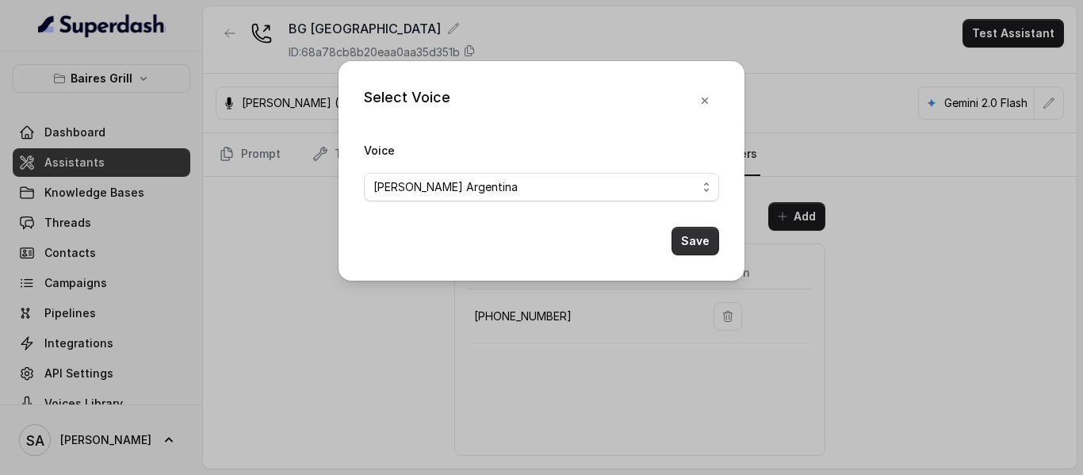
click at [702, 241] on button "Save" at bounding box center [695, 241] width 48 height 29
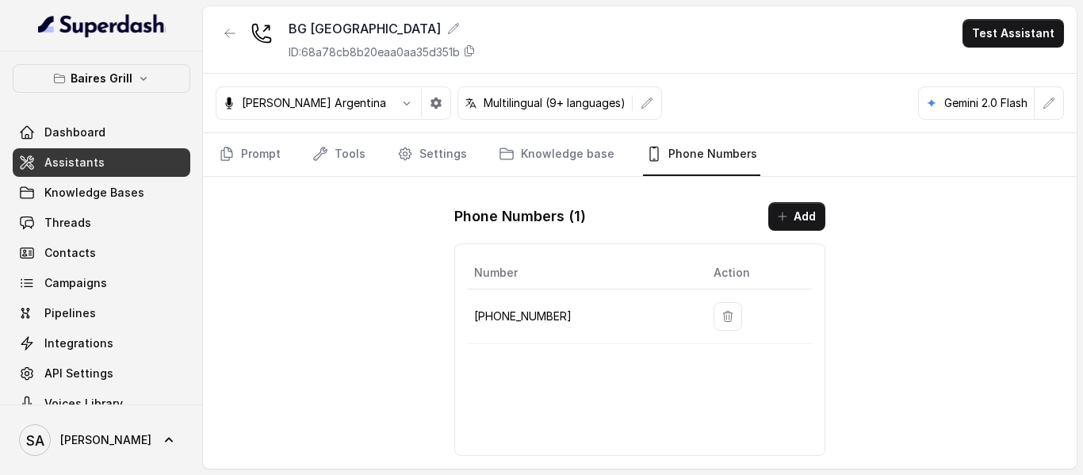
click at [303, 105] on p "[PERSON_NAME] Argentina" at bounding box center [314, 103] width 144 height 16
click at [400, 99] on icon "button" at bounding box center [406, 103] width 13 height 13
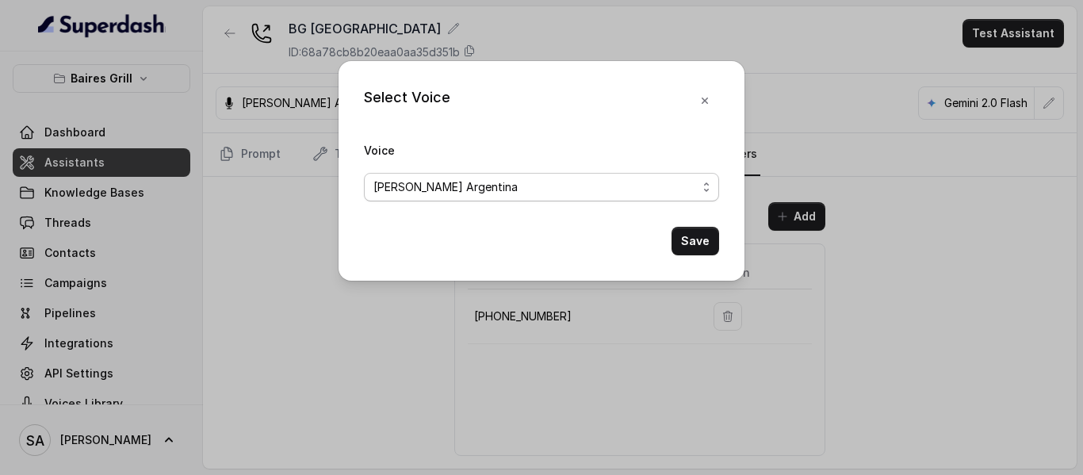
click at [535, 189] on div "[PERSON_NAME] Argentina" at bounding box center [534, 187] width 323 height 19
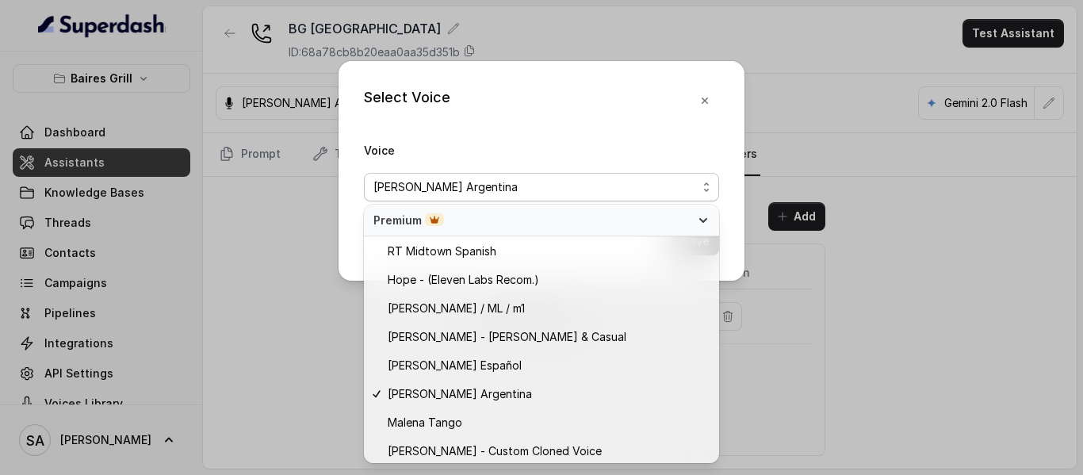
scroll to position [893, 0]
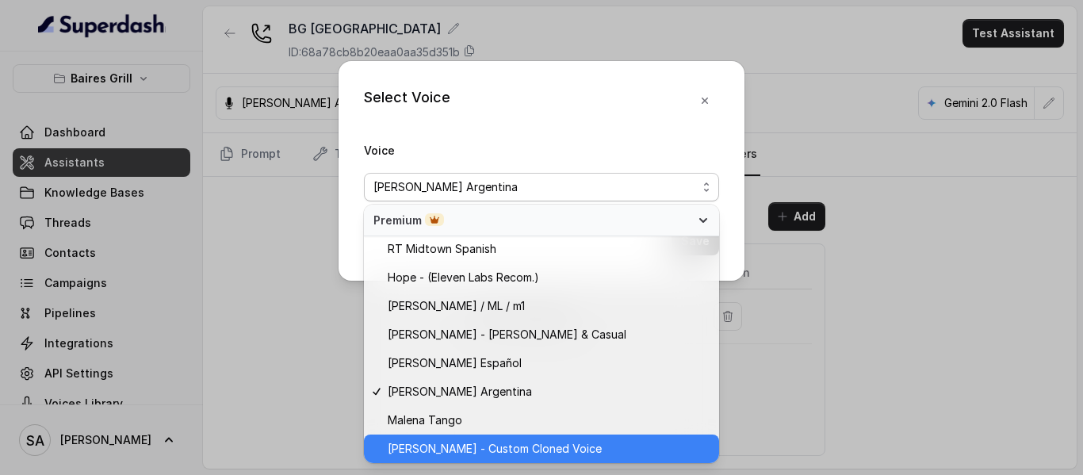
click at [592, 446] on span "[PERSON_NAME] - Custom Cloned Voice" at bounding box center [549, 448] width 322 height 19
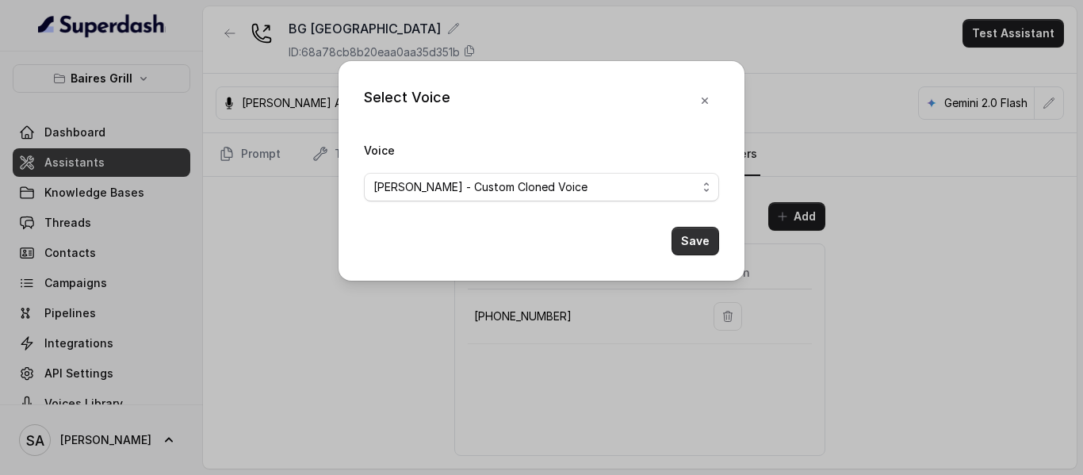
click at [695, 243] on button "Save" at bounding box center [695, 241] width 48 height 29
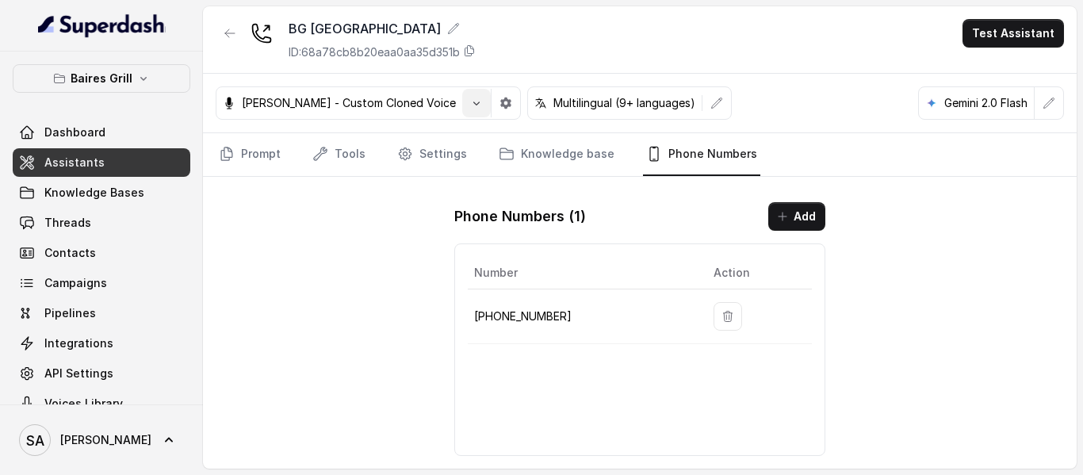
click at [462, 98] on button "button" at bounding box center [476, 103] width 29 height 29
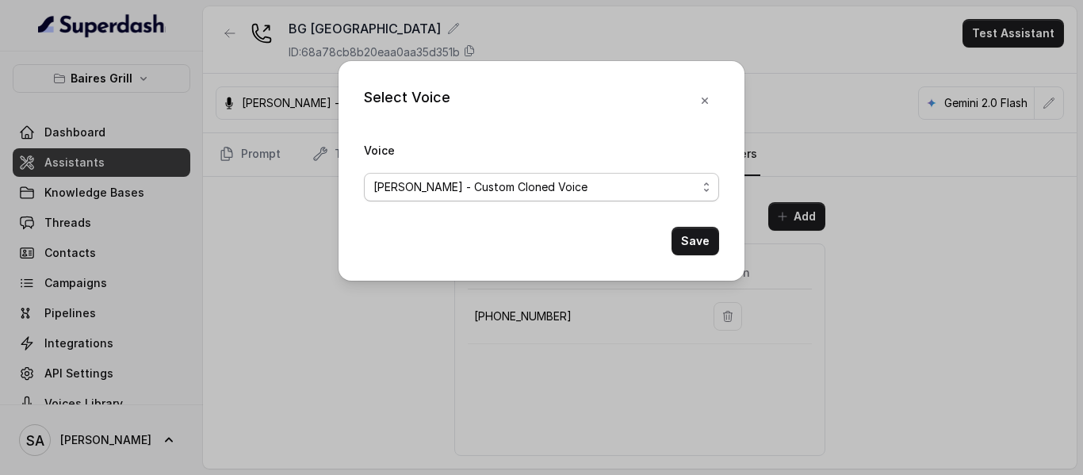
click at [461, 179] on span "[PERSON_NAME] - Custom Cloned Voice" at bounding box center [480, 187] width 214 height 19
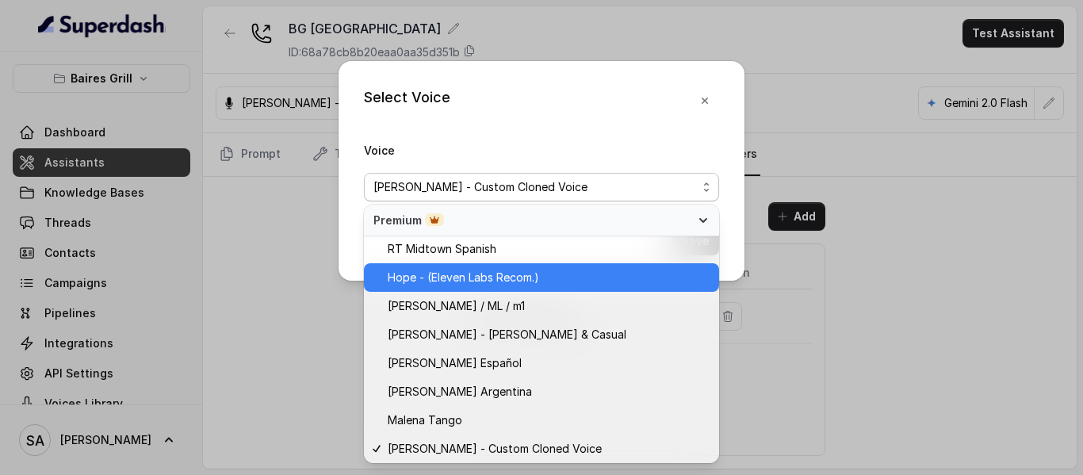
click at [444, 276] on span "Hope - (Eleven Labs Recom.)" at bounding box center [463, 277] width 151 height 19
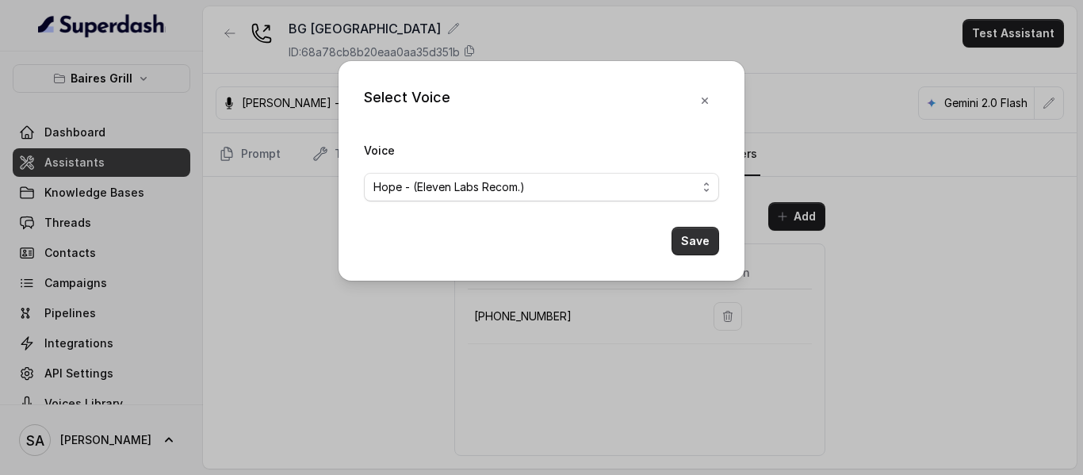
click at [688, 244] on button "Save" at bounding box center [695, 241] width 48 height 29
